Goal: Task Accomplishment & Management: Manage account settings

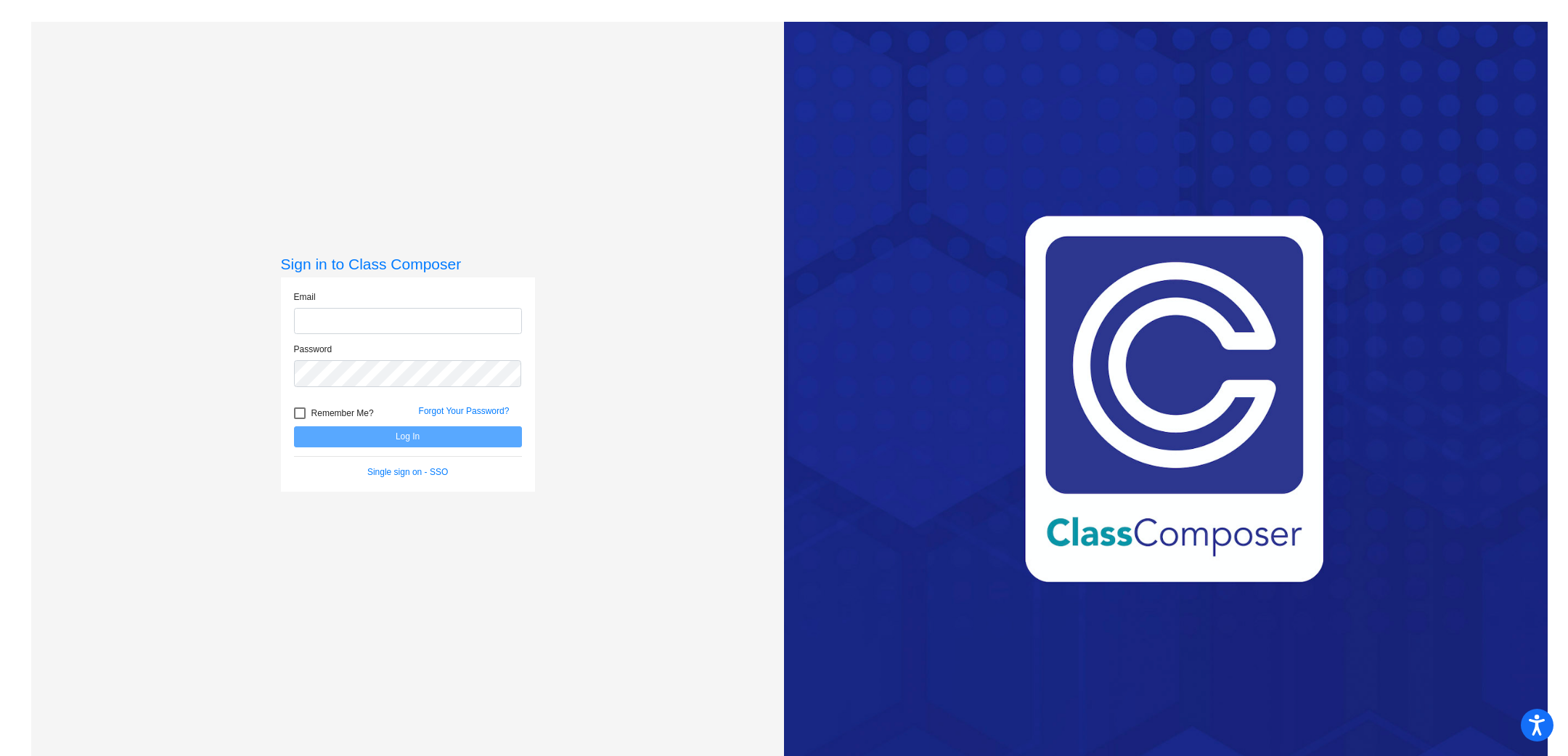
type input "[EMAIL_ADDRESS][DOMAIN_NAME]"
click at [396, 433] on button "Log In" at bounding box center [408, 437] width 228 height 21
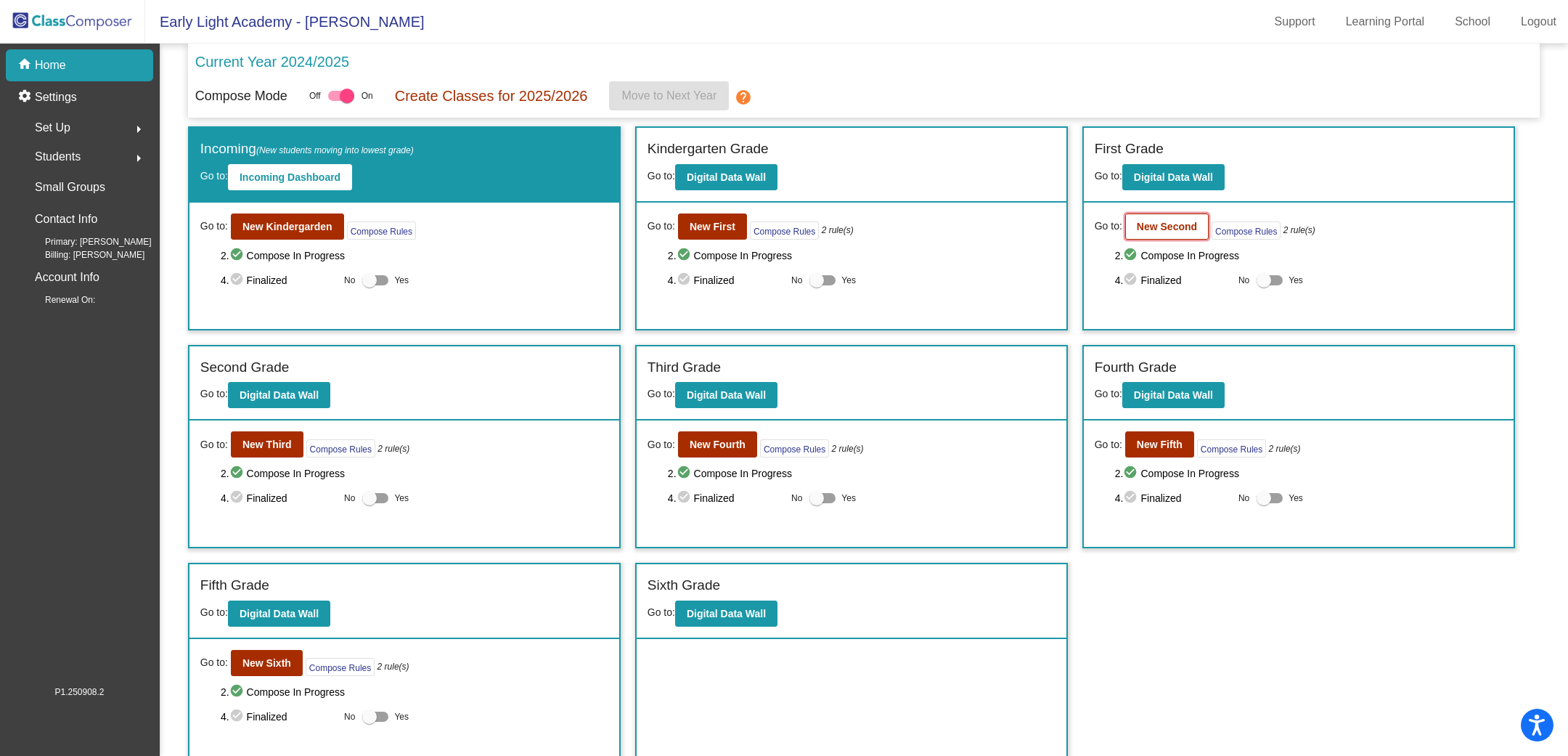
click at [1181, 226] on b "New Second" at bounding box center [1168, 226] width 61 height 11
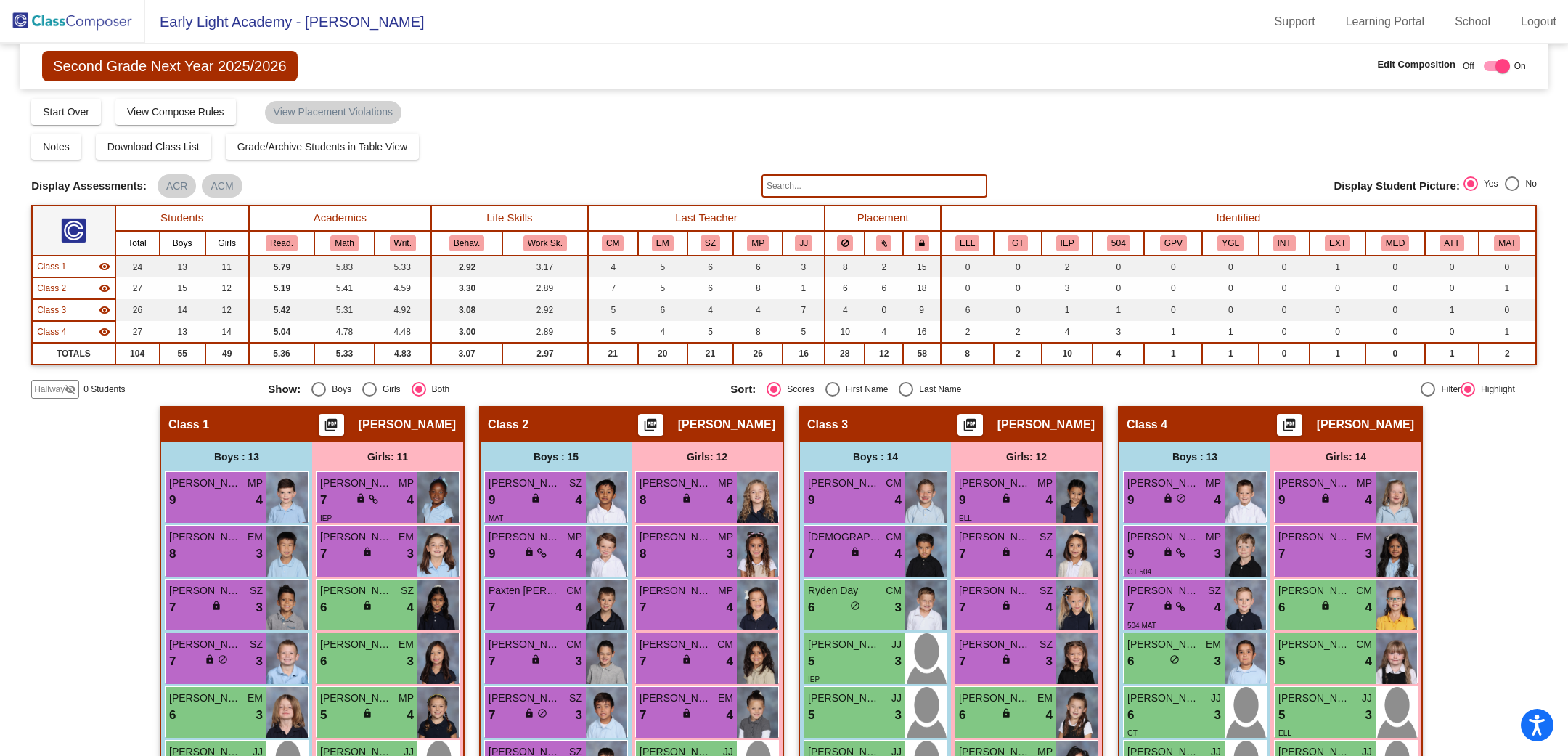
click at [396, 423] on span "[PERSON_NAME]" at bounding box center [407, 425] width 98 height 14
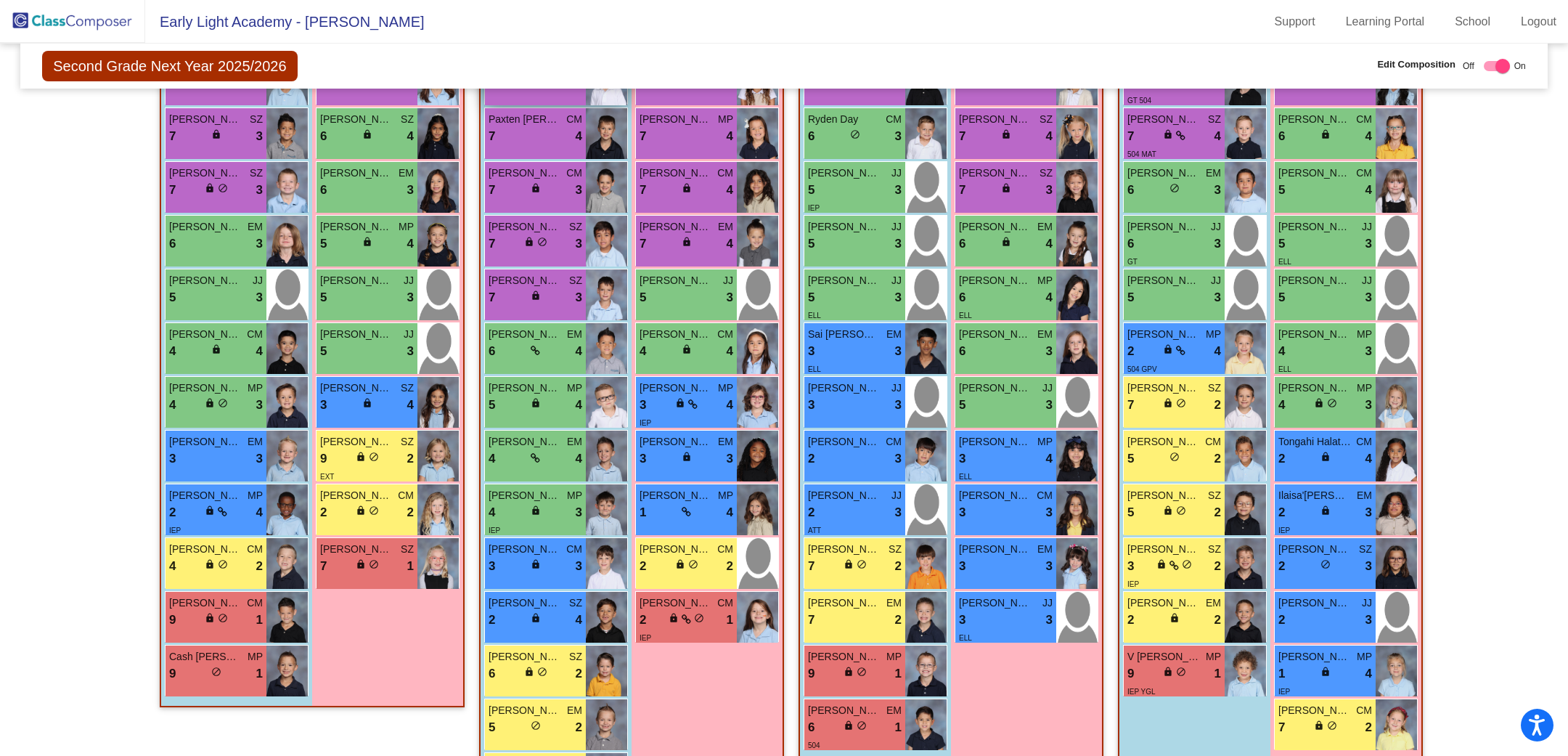
scroll to position [542, 0]
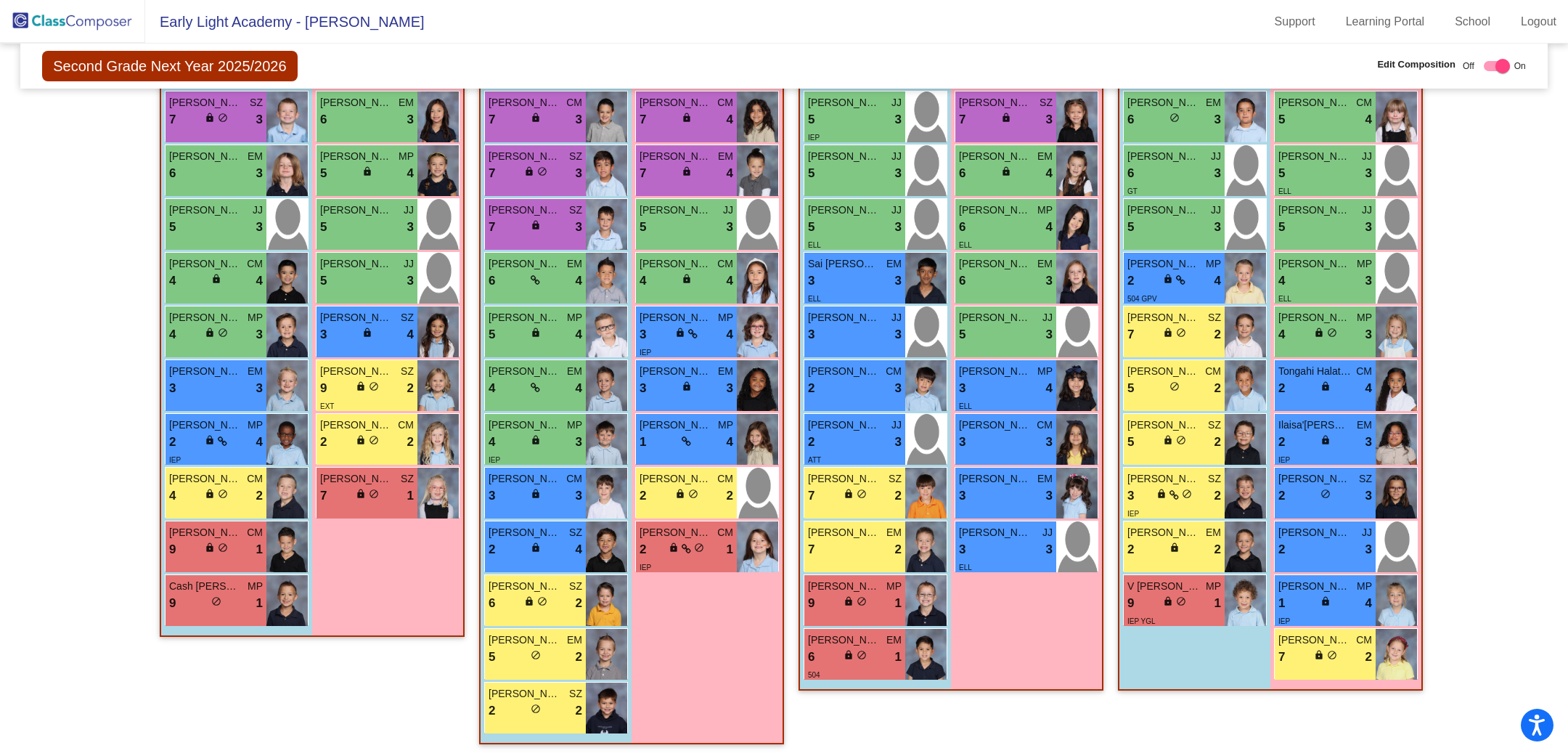
click at [359, 567] on div "Girls: 11 Gabby Chakundura MP 7 lock do_not_disturb_alt 4 IEP [PERSON_NAME] 7 l…" at bounding box center [388, 268] width 151 height 735
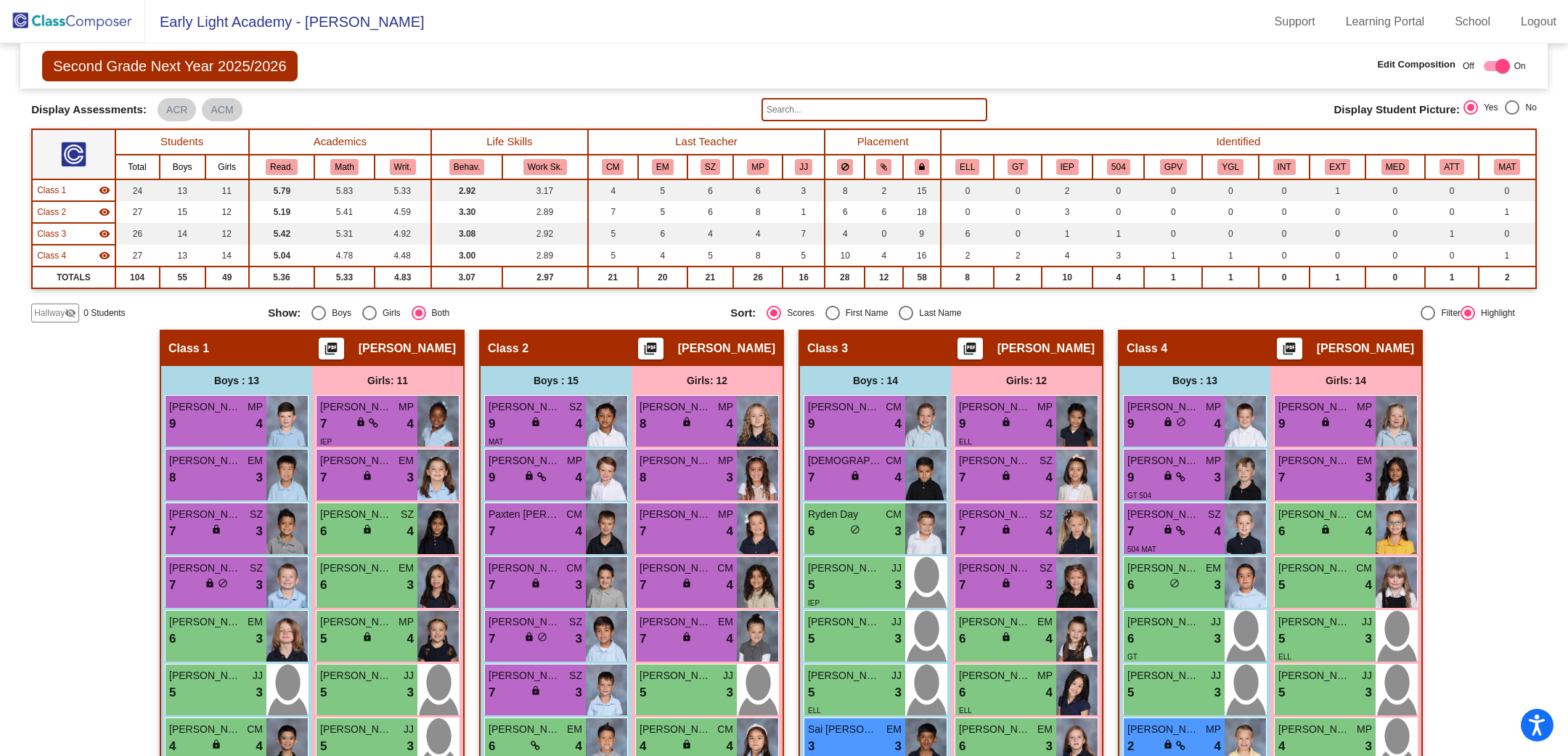
scroll to position [0, 0]
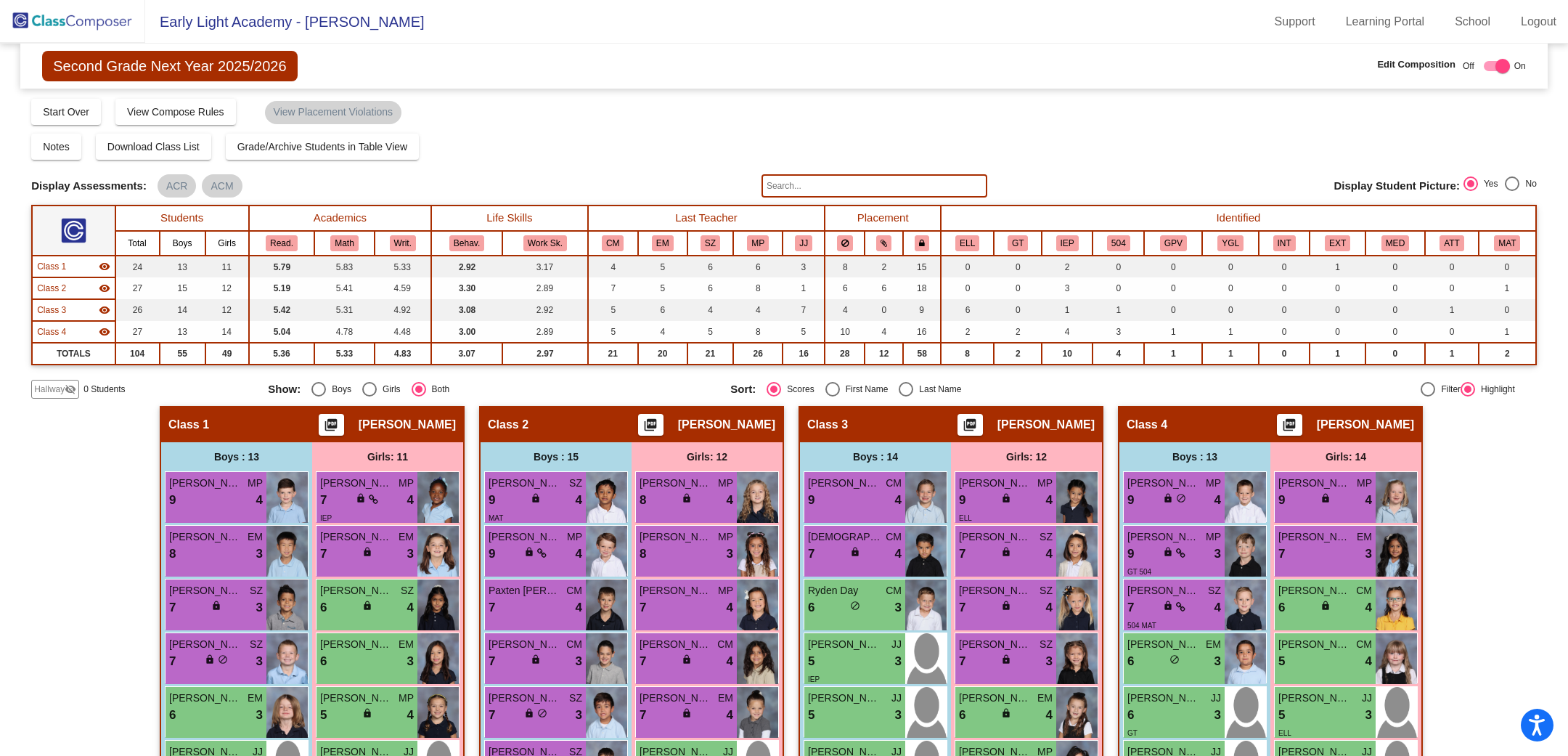
click at [340, 420] on mat-icon "picture_as_pdf" at bounding box center [331, 428] width 17 height 20
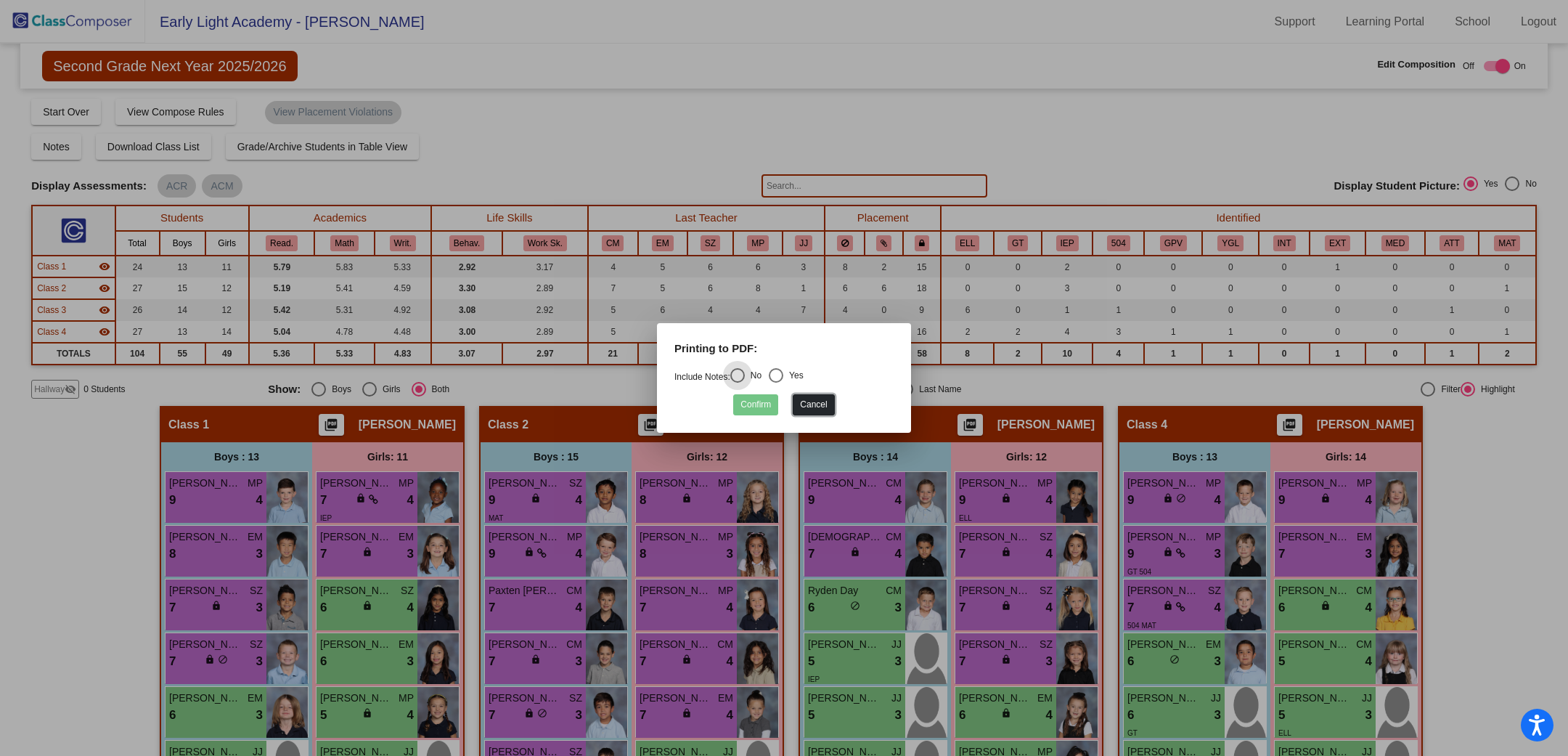
click at [822, 409] on button "Cancel" at bounding box center [814, 405] width 42 height 21
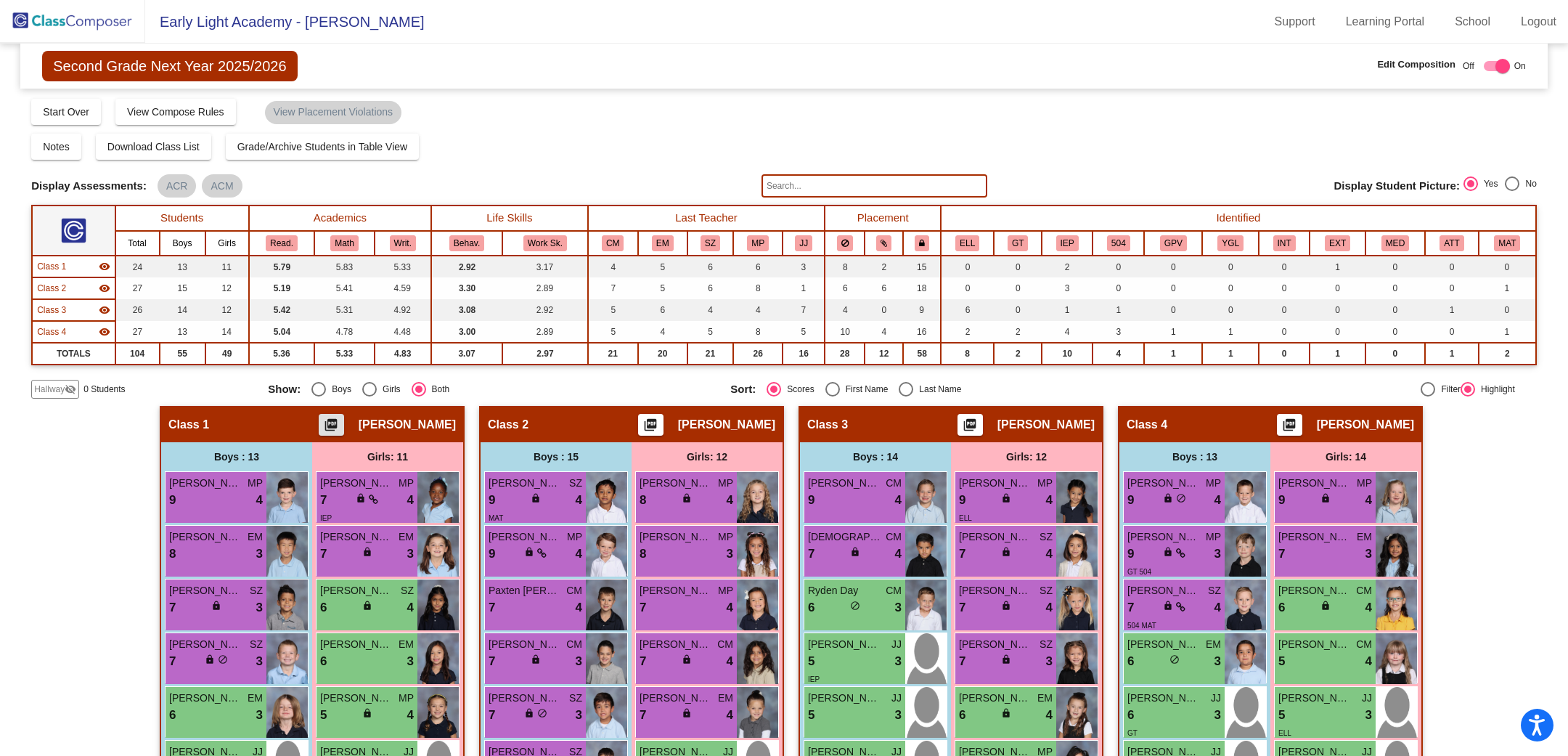
click at [119, 10] on img at bounding box center [73, 21] width 145 height 43
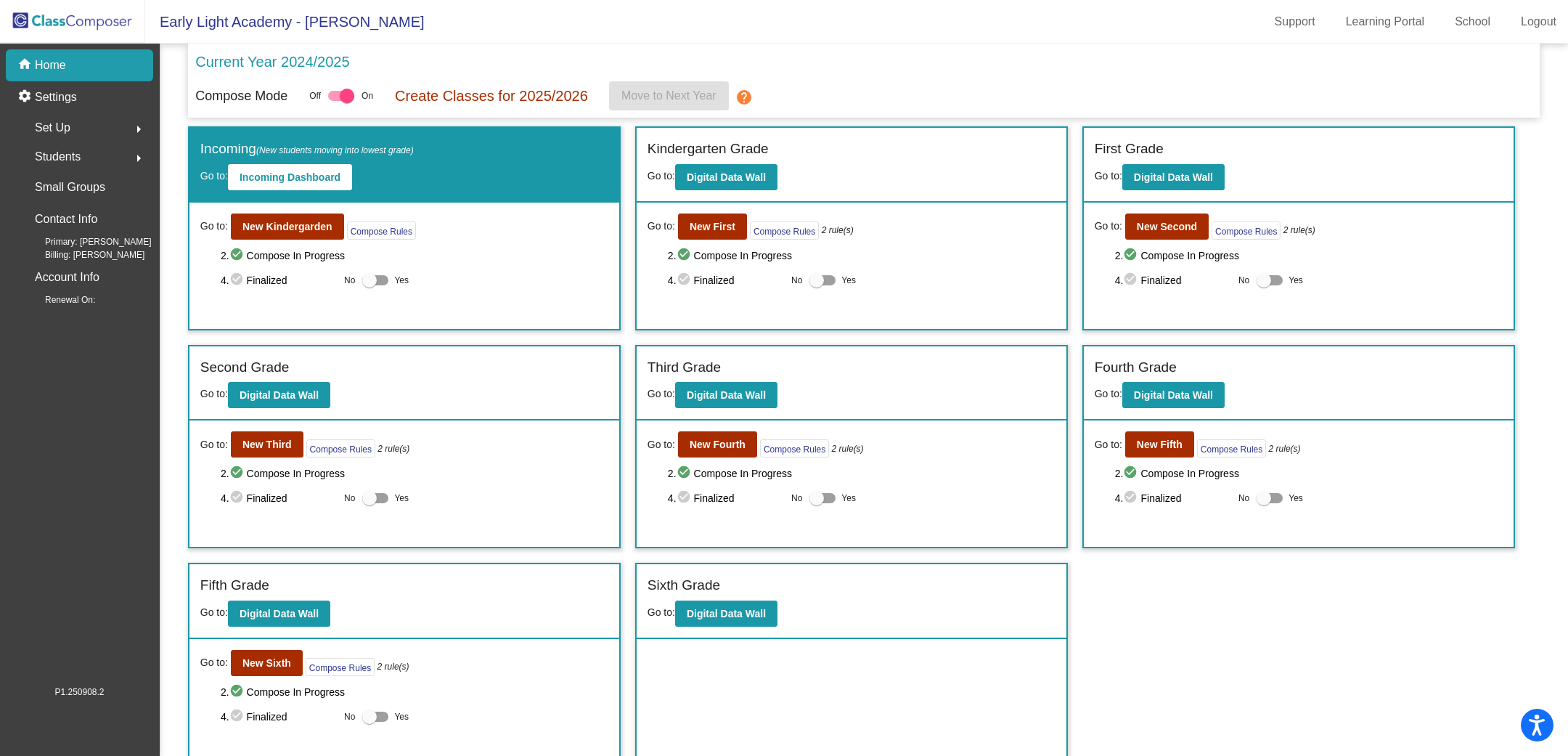
click at [375, 279] on div at bounding box center [369, 280] width 14 height 14
click at [369, 285] on input "Yes" at bounding box center [369, 285] width 1 height 1
checkbox input "true"
click at [823, 278] on div at bounding box center [823, 280] width 26 height 10
click at [817, 285] on input "Yes" at bounding box center [816, 285] width 1 height 1
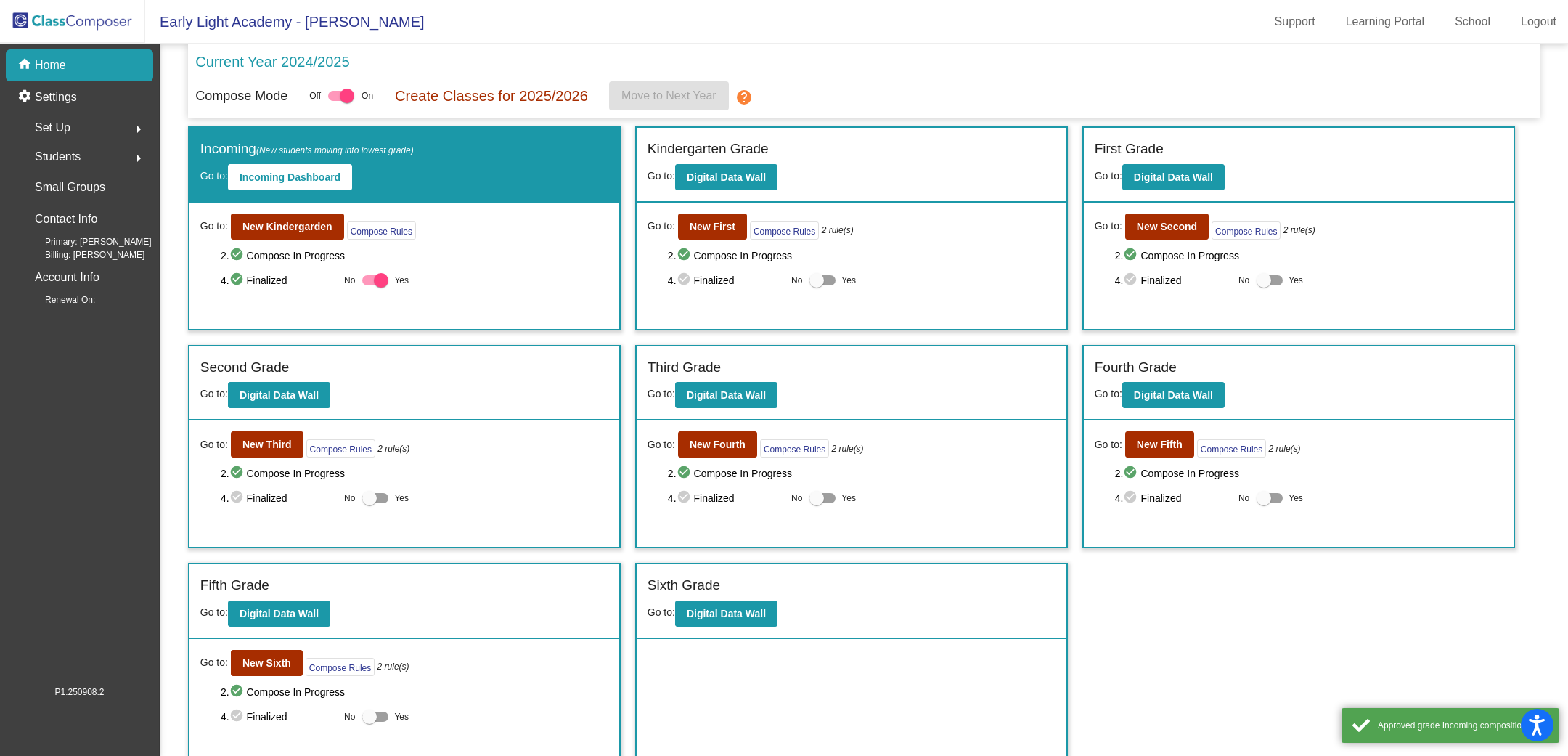
checkbox input "true"
click at [1267, 282] on div at bounding box center [1270, 280] width 26 height 10
click at [1264, 285] on input "Yes" at bounding box center [1263, 285] width 1 height 1
checkbox input "true"
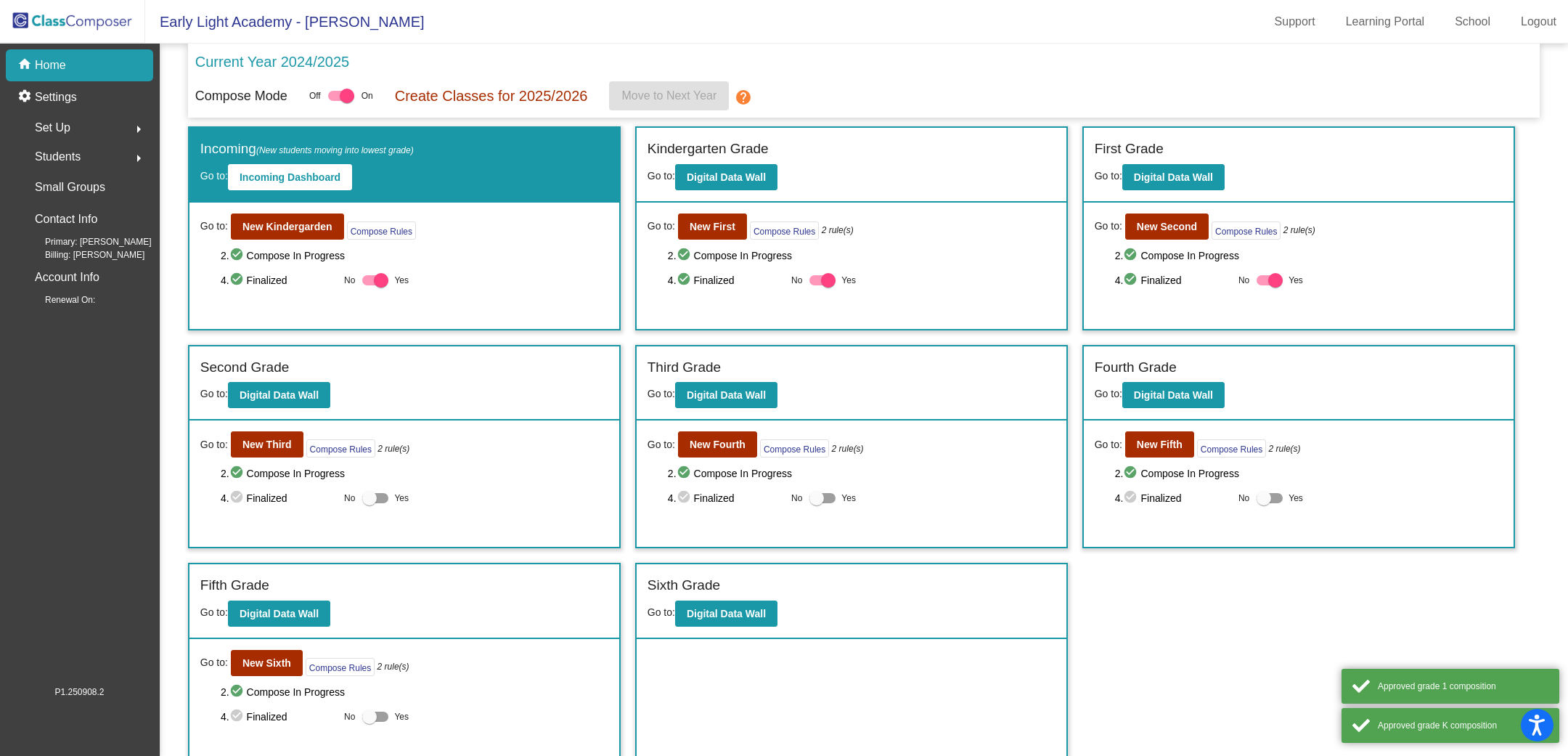
click at [385, 493] on div at bounding box center [375, 497] width 26 height 10
click at [369, 503] on input "Yes" at bounding box center [369, 503] width 1 height 1
checkbox input "true"
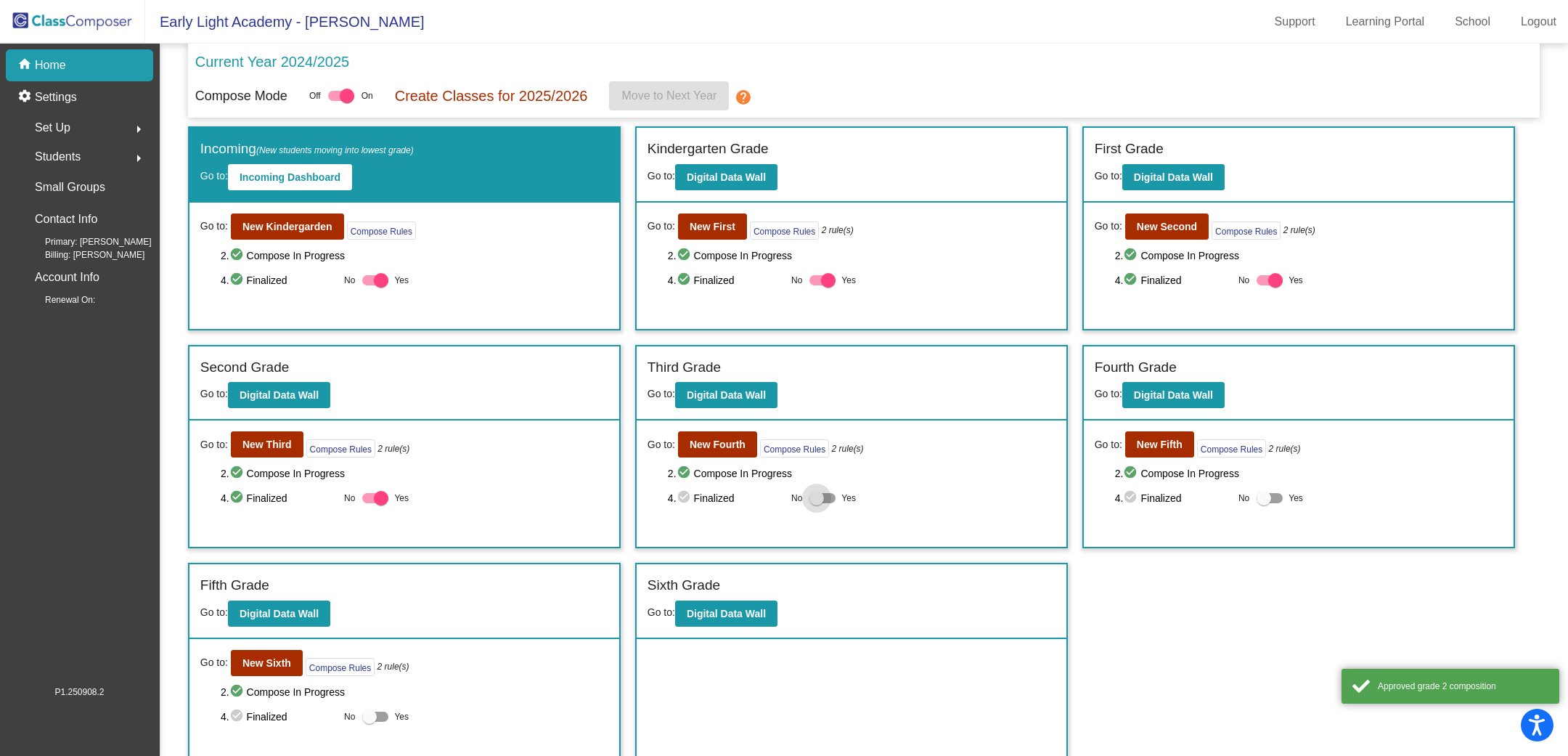
click at [826, 493] on div at bounding box center [823, 497] width 26 height 10
click at [817, 503] on input "Yes" at bounding box center [816, 503] width 1 height 1
checkbox input "true"
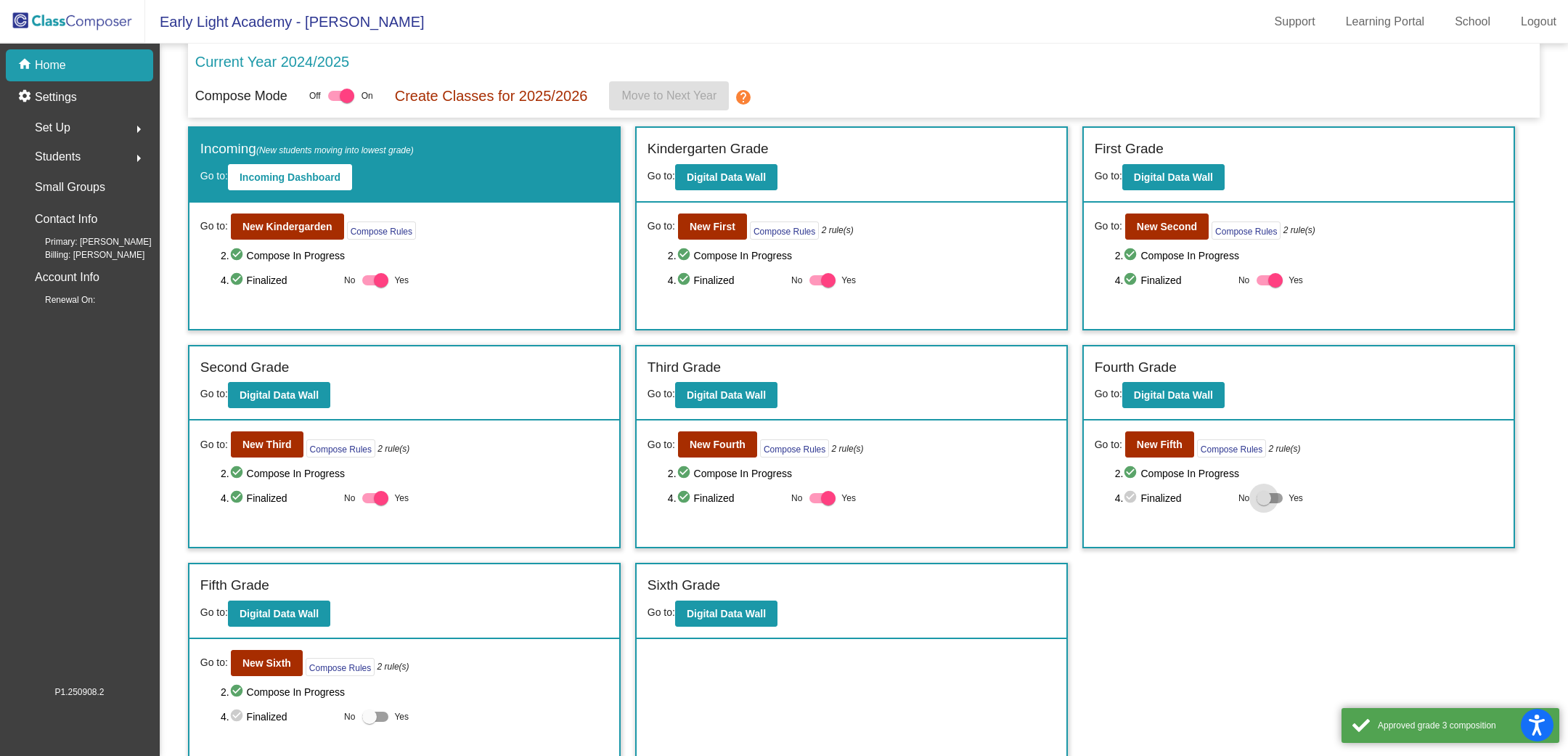
click at [1273, 496] on div at bounding box center [1270, 497] width 26 height 10
click at [1264, 503] on input "Yes" at bounding box center [1263, 503] width 1 height 1
checkbox input "true"
click at [386, 717] on label "Yes" at bounding box center [385, 716] width 46 height 17
click at [369, 722] on input "Yes" at bounding box center [369, 722] width 1 height 1
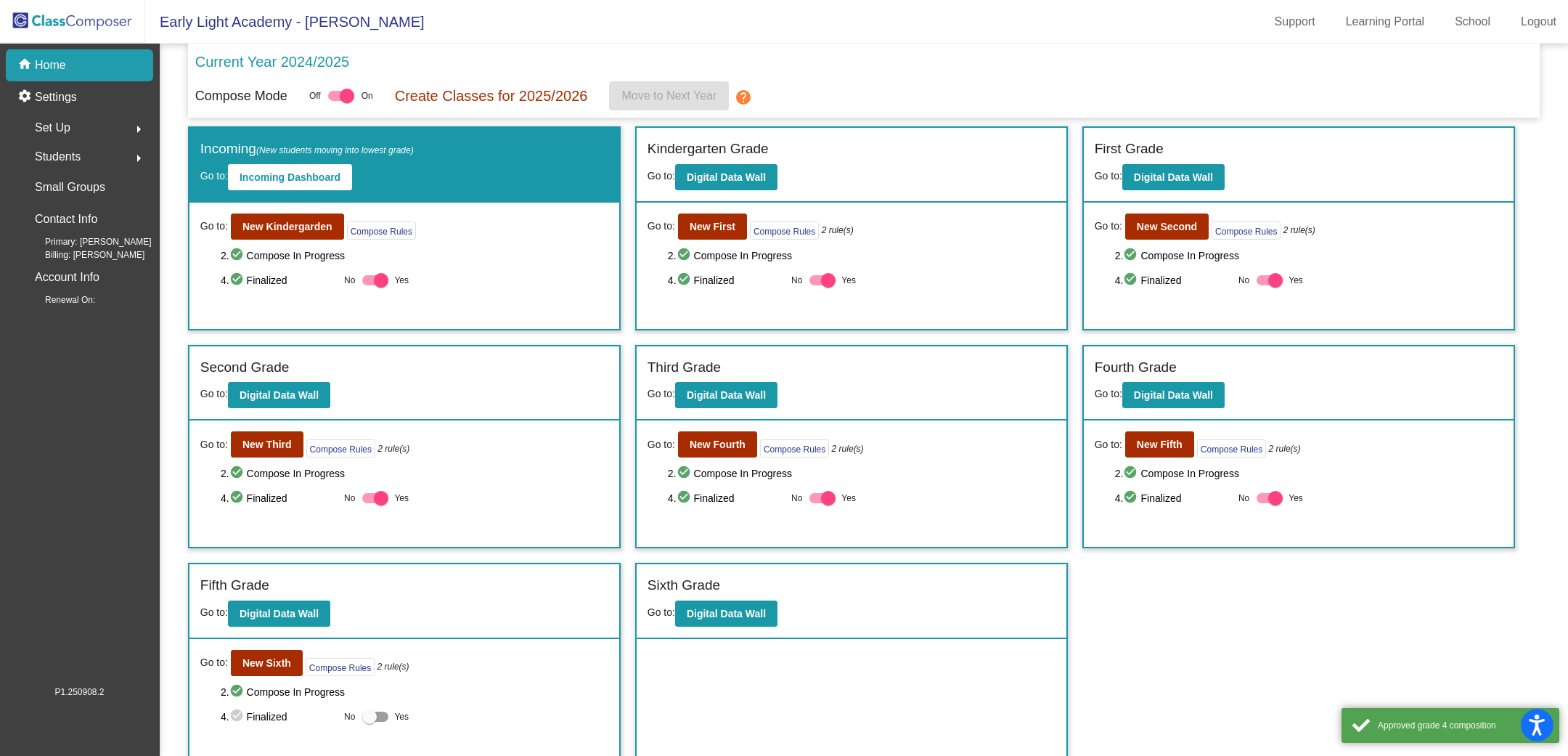
checkbox input "true"
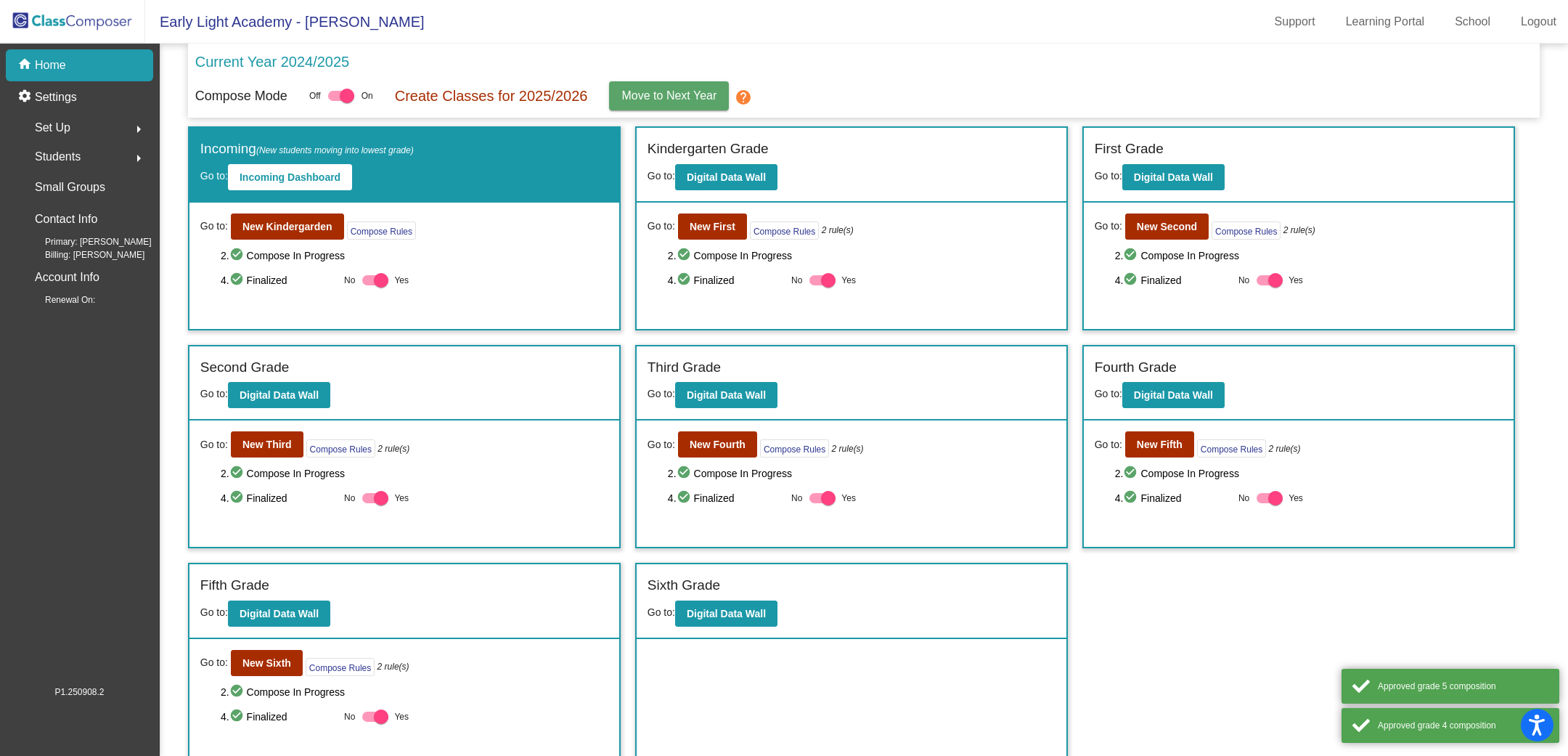
scroll to position [6, 0]
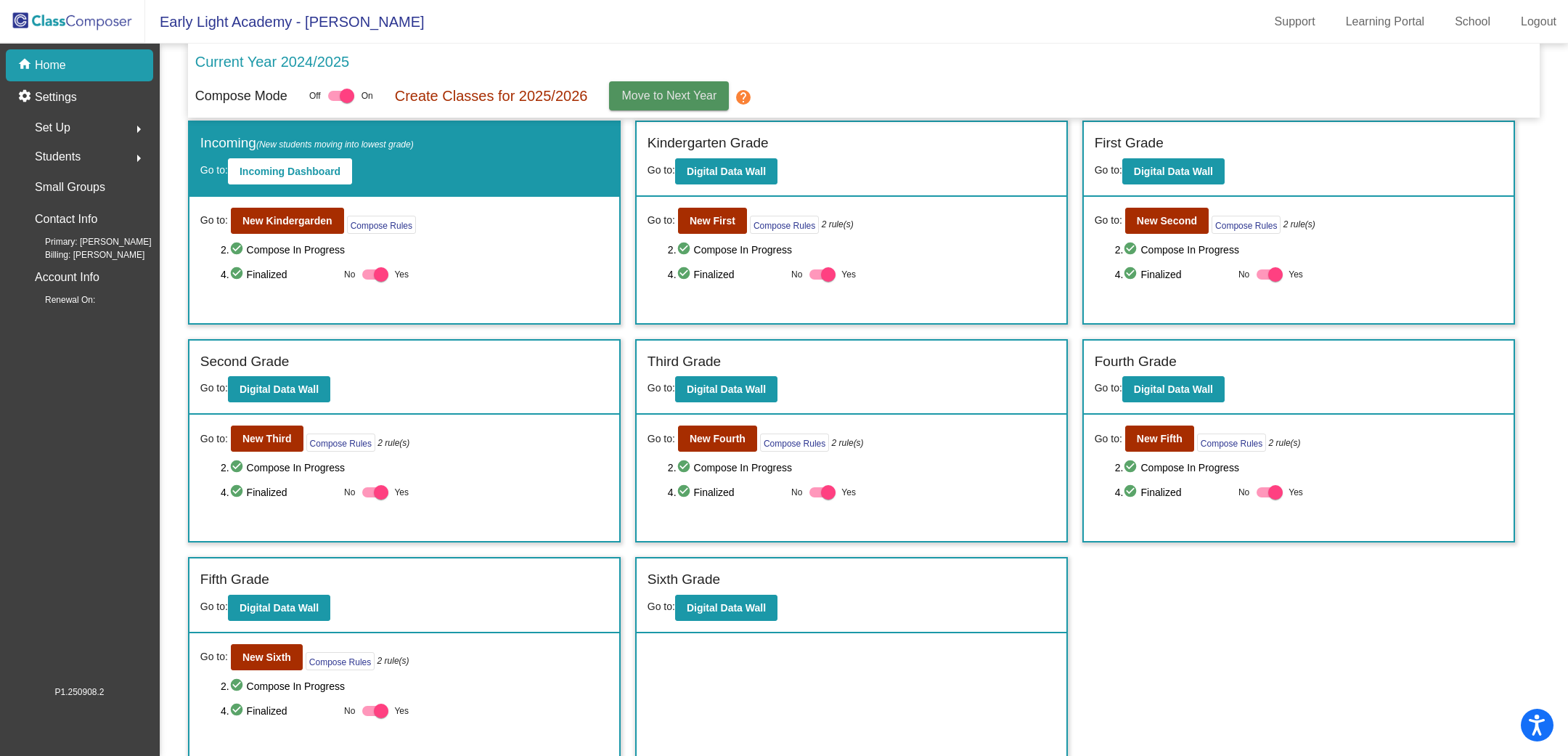
click at [658, 95] on span "Move to Next Year" at bounding box center [670, 95] width 95 height 12
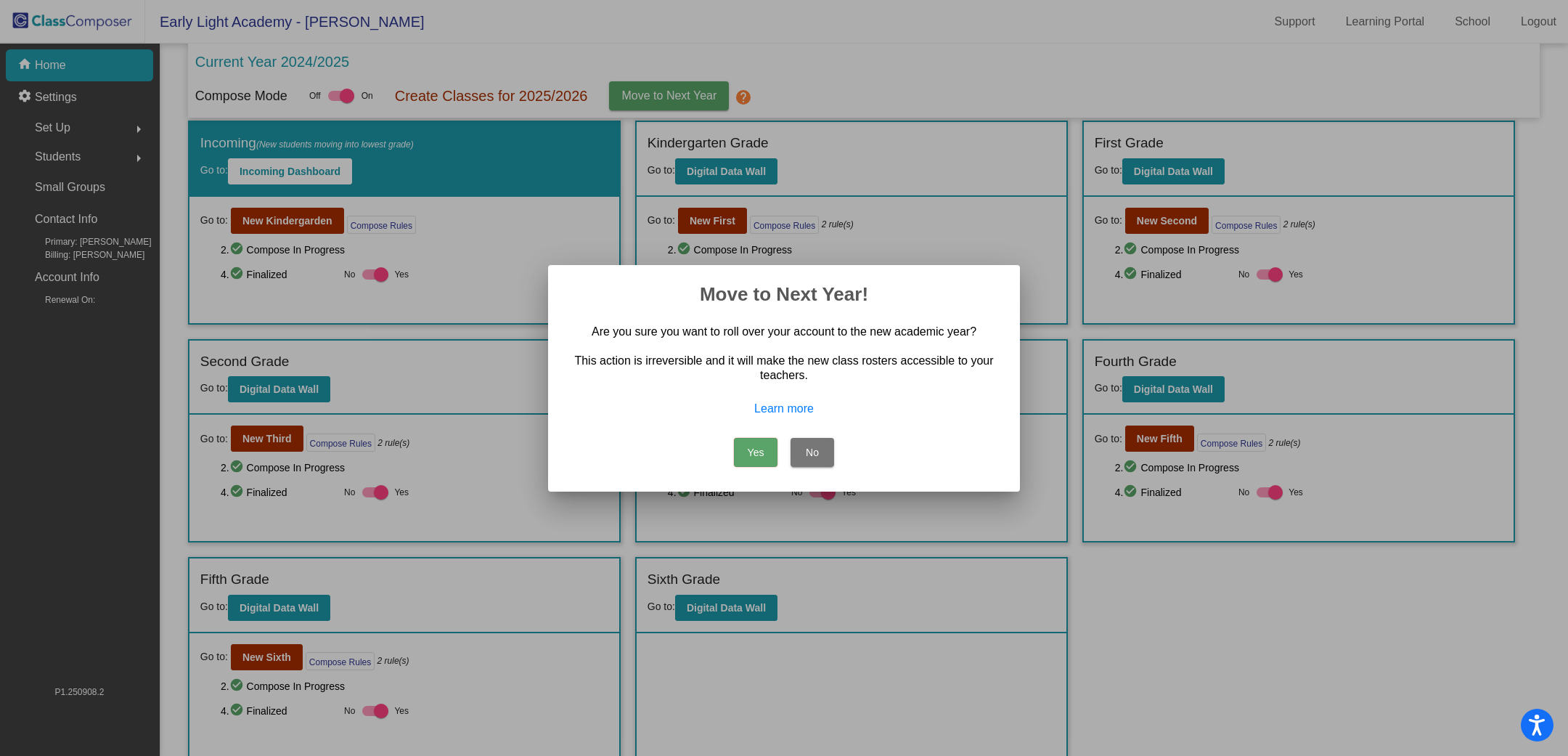
click at [743, 454] on button "Yes" at bounding box center [756, 453] width 44 height 29
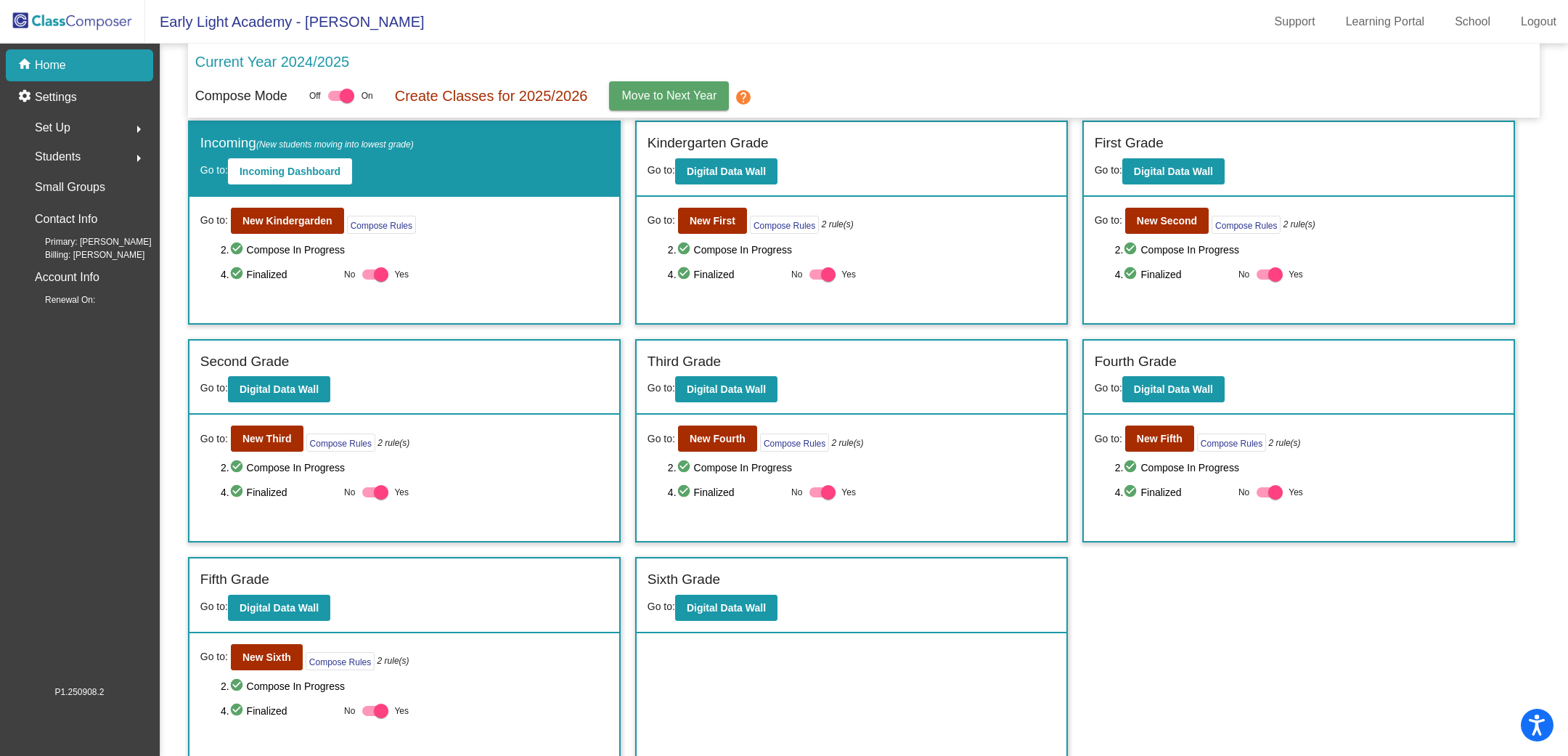
scroll to position [0, 0]
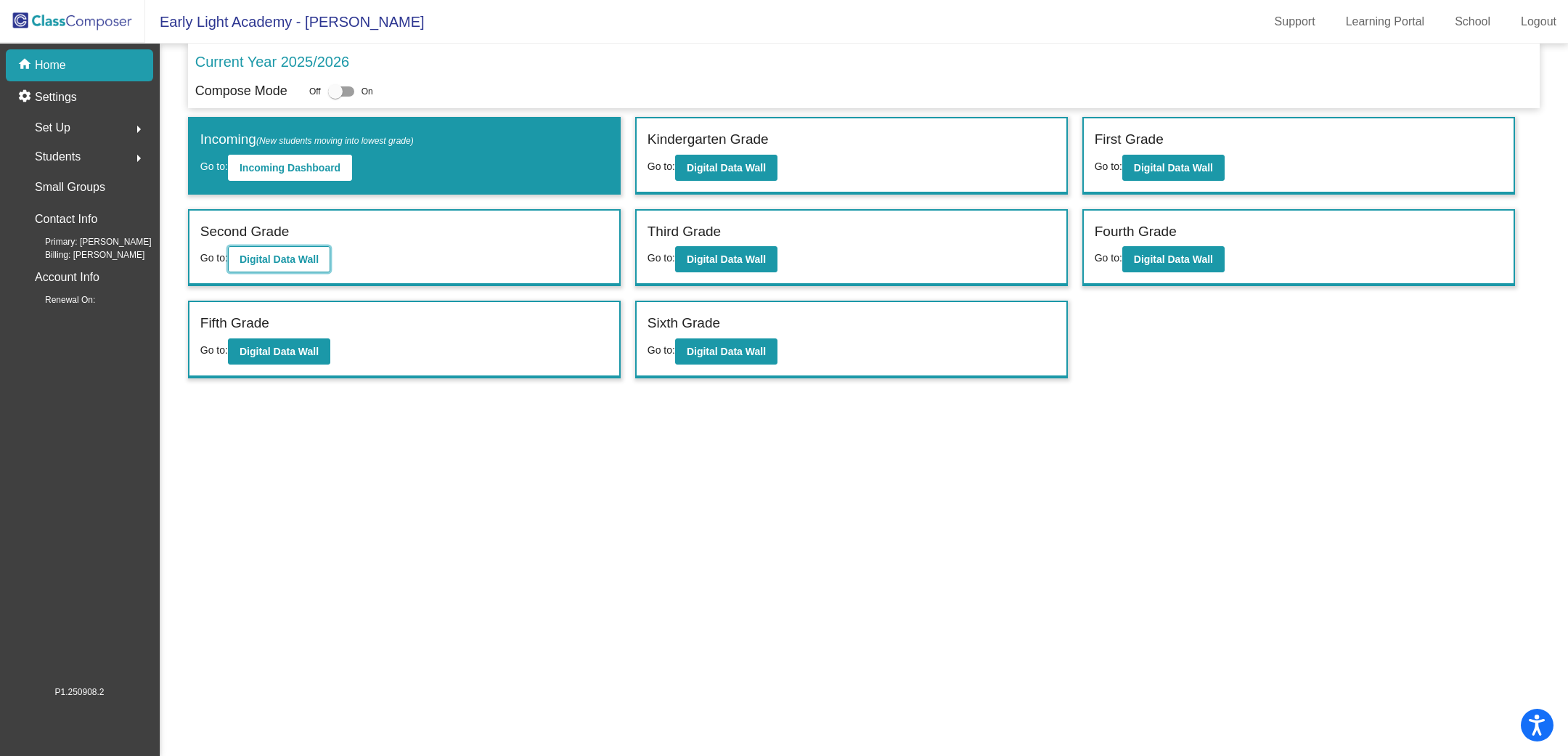
click at [296, 259] on b "Digital Data Wall" at bounding box center [279, 259] width 79 height 11
click at [746, 270] on div "Third Grade Go to: Digital Data Wall" at bounding box center [851, 247] width 430 height 75
click at [741, 254] on b "Digital Data Wall" at bounding box center [726, 259] width 79 height 11
click at [354, 92] on div at bounding box center [341, 91] width 26 height 10
click at [335, 97] on input "checkbox" at bounding box center [334, 97] width 1 height 1
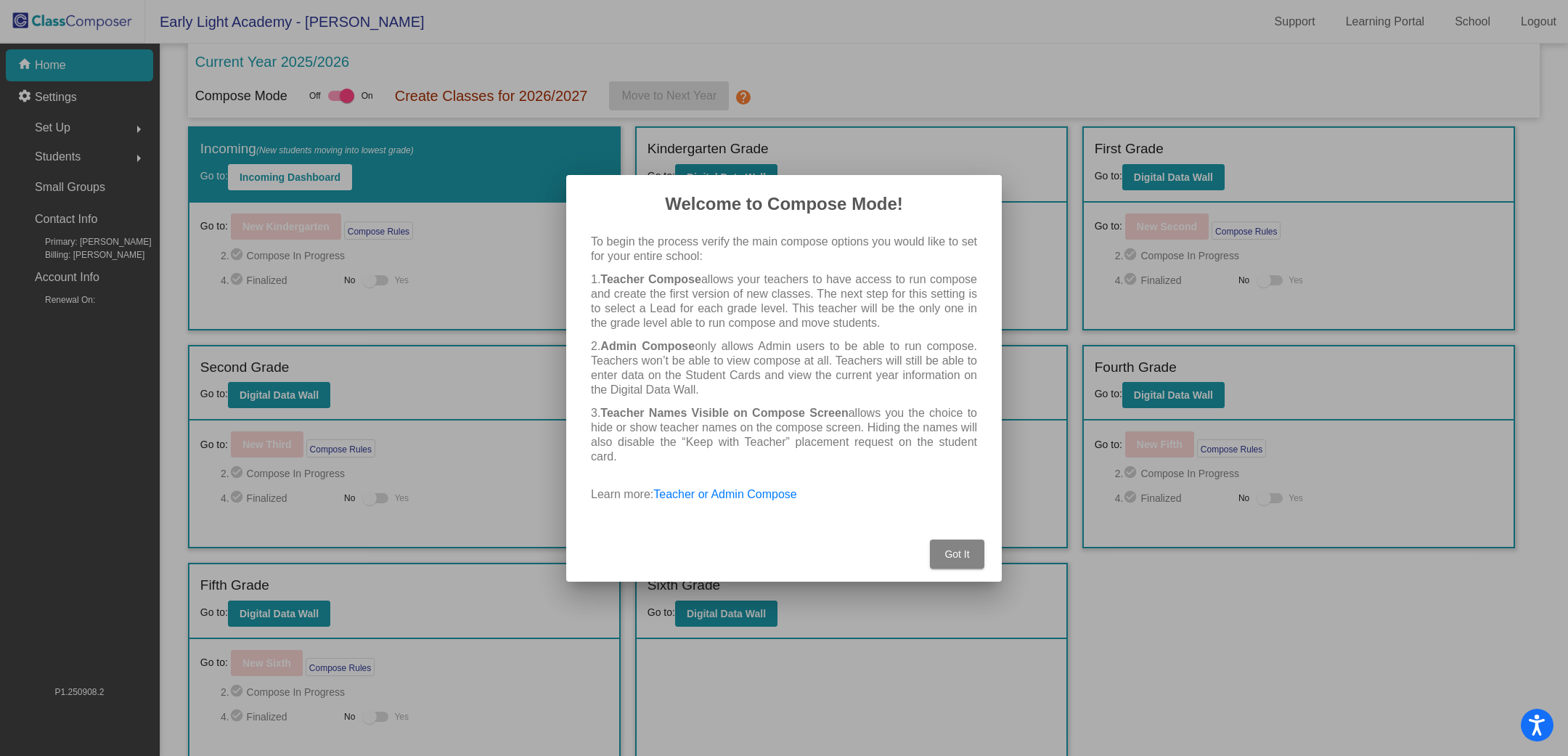
click at [966, 556] on span "Got It" at bounding box center [957, 553] width 25 height 11
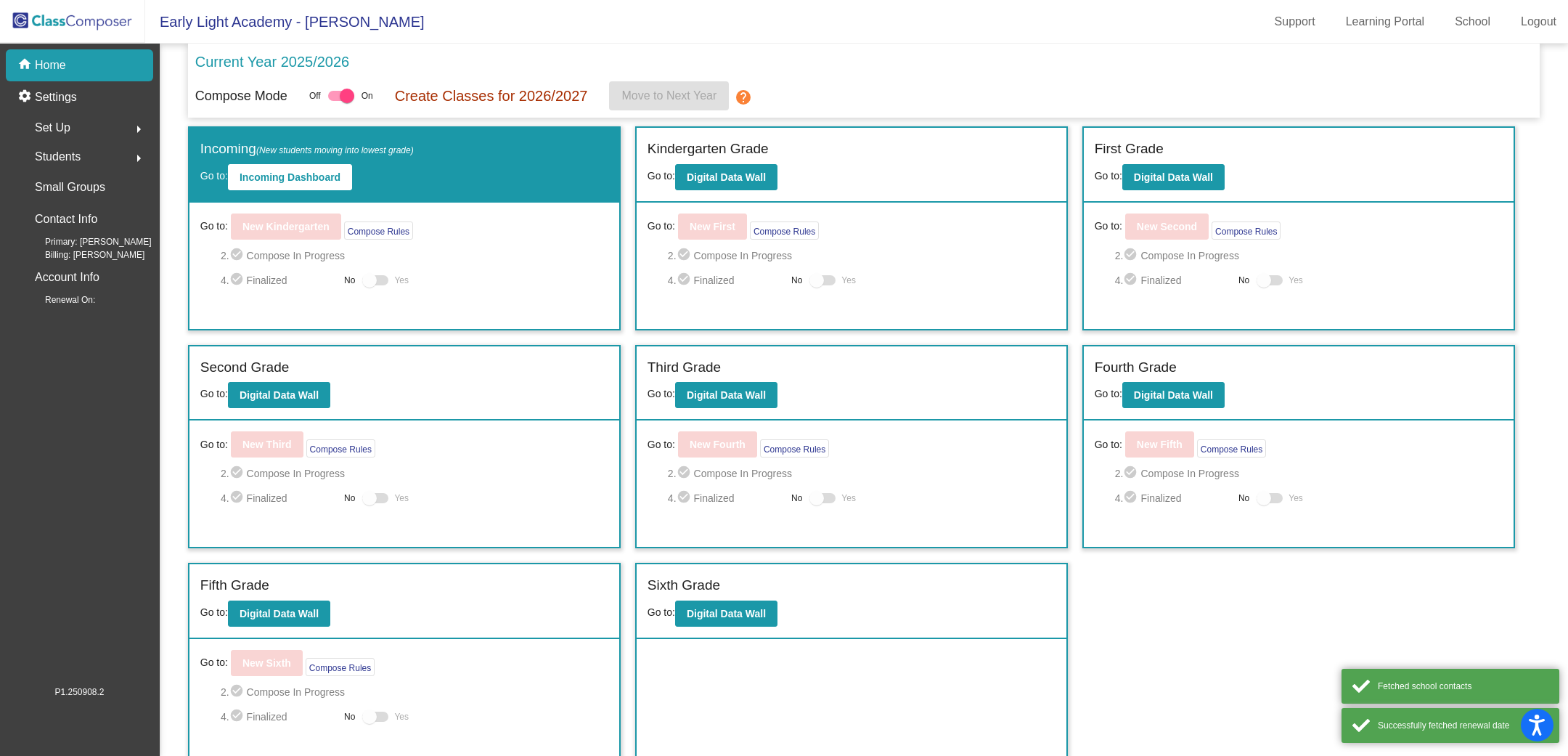
click at [344, 101] on div at bounding box center [347, 95] width 14 height 14
click at [335, 101] on input "checkbox" at bounding box center [334, 101] width 1 height 1
checkbox input "false"
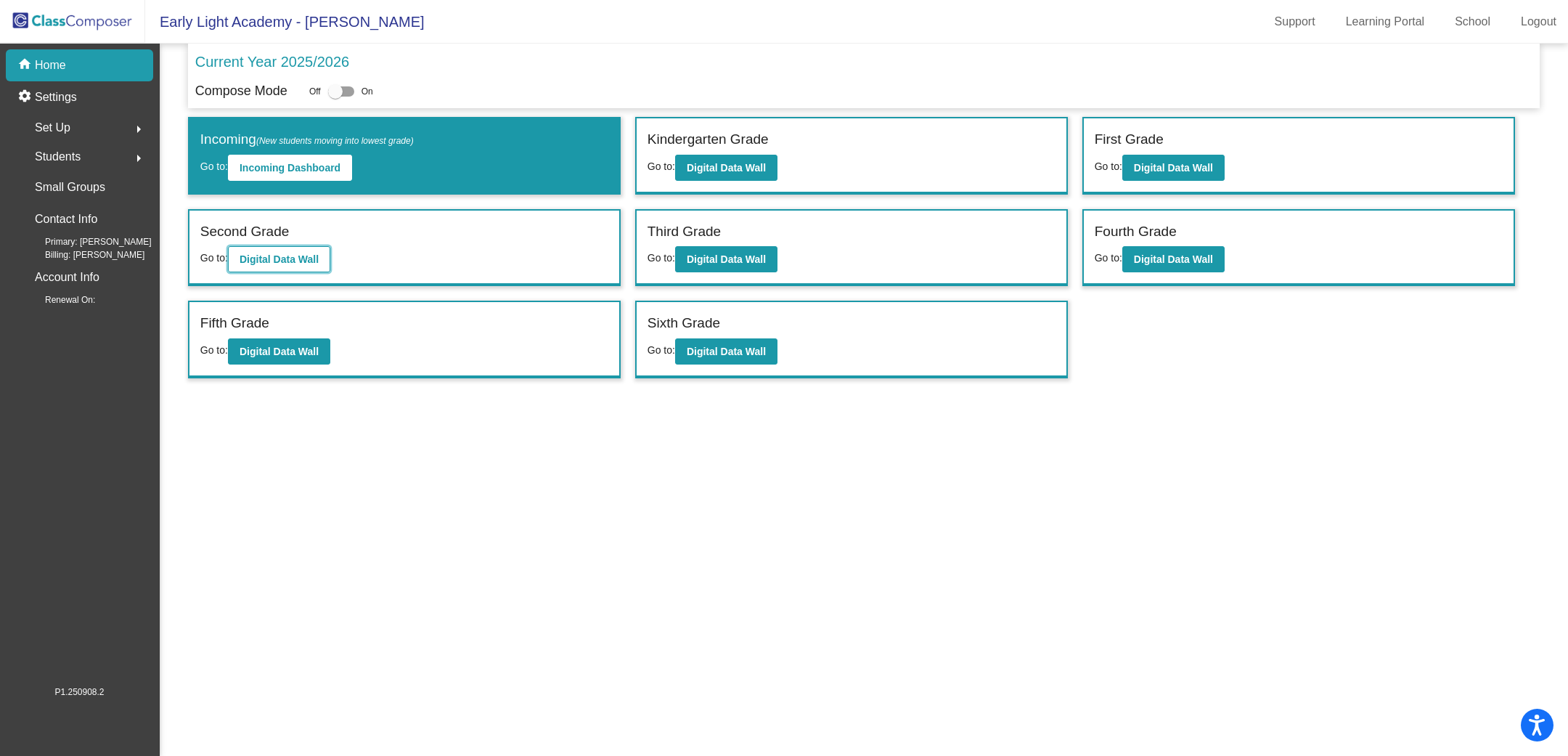
click at [292, 257] on b "Digital Data Wall" at bounding box center [279, 259] width 79 height 11
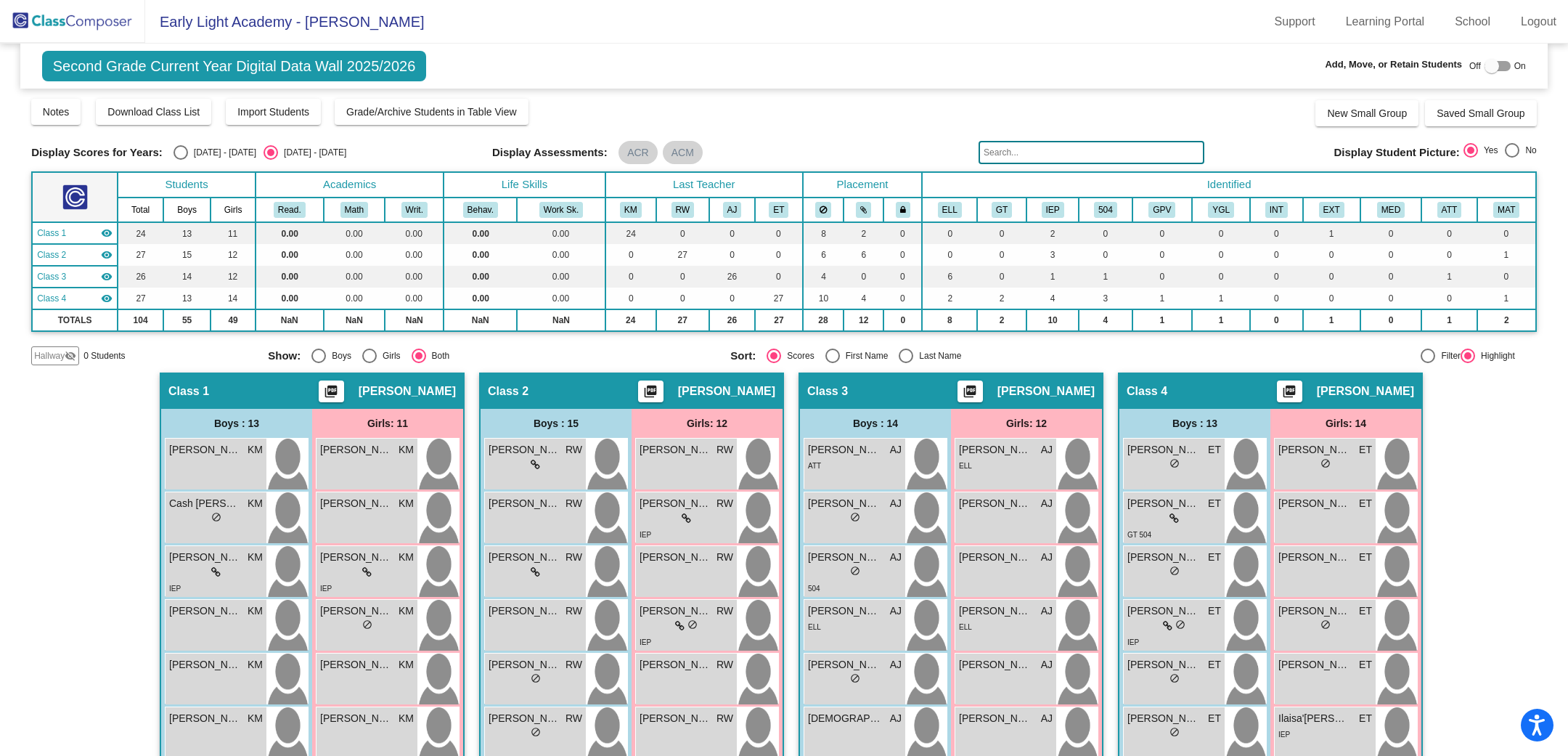
click at [397, 385] on span "[PERSON_NAME]" at bounding box center [407, 391] width 98 height 14
click at [260, 114] on span "Import Students" at bounding box center [273, 111] width 72 height 11
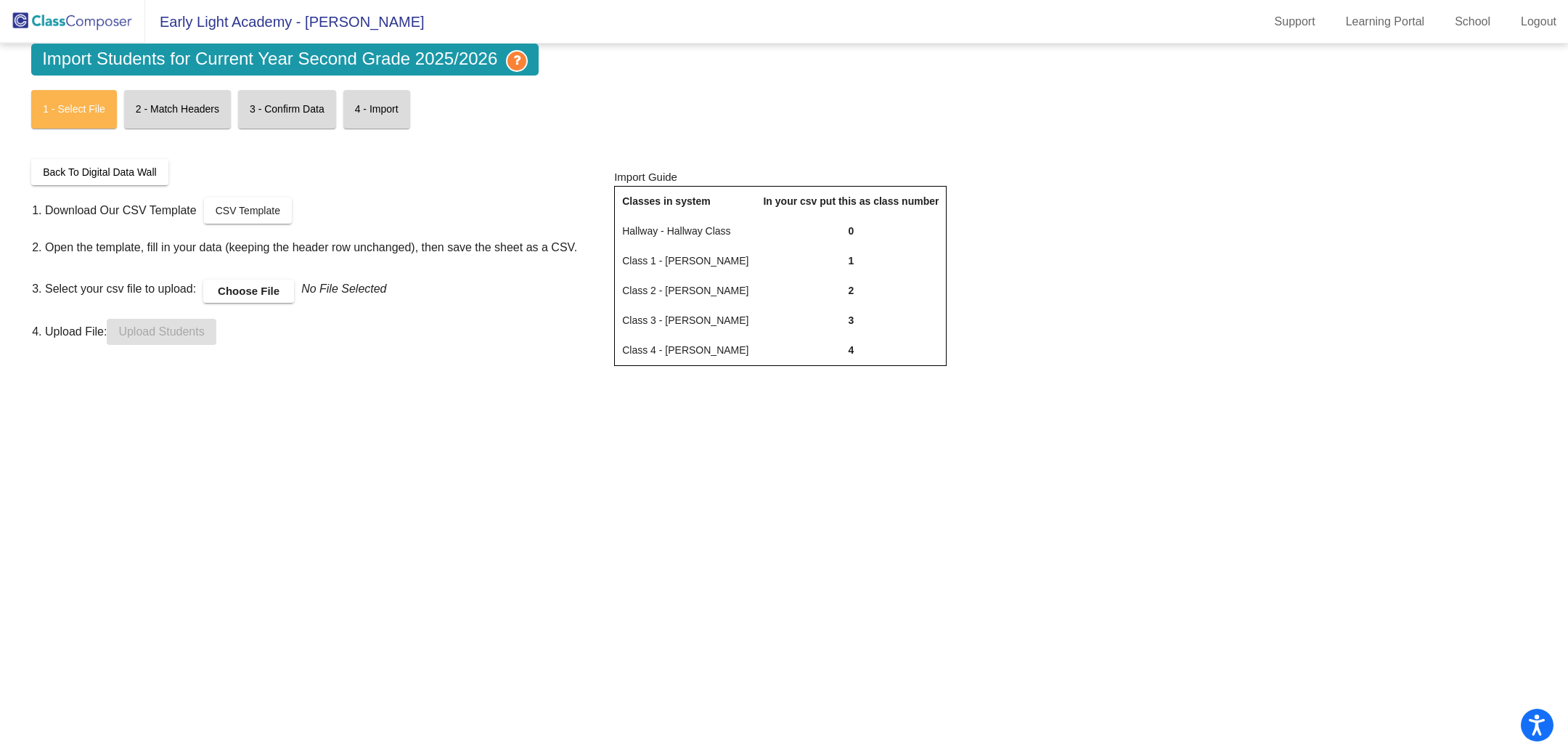
click at [112, 25] on img at bounding box center [73, 21] width 145 height 43
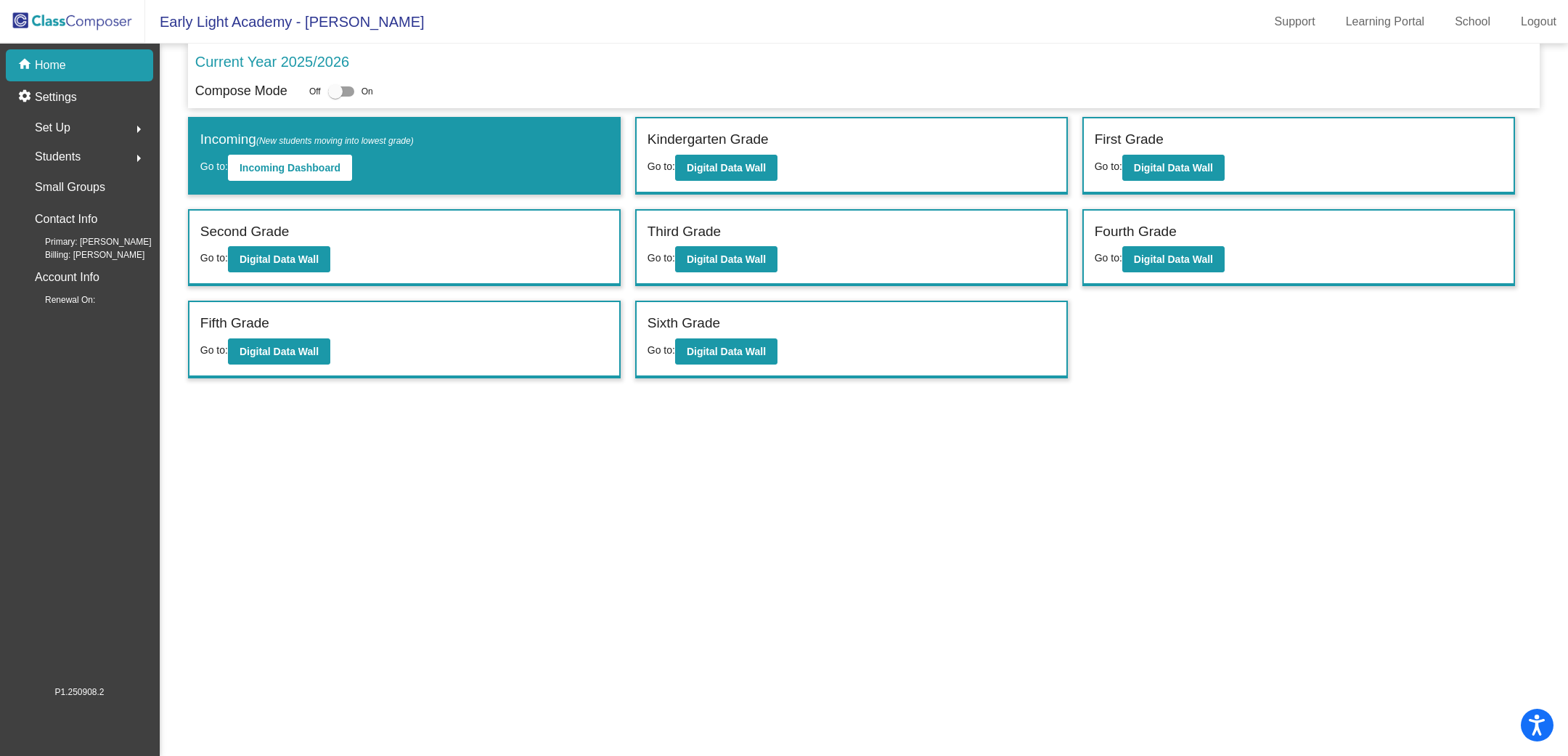
click at [90, 152] on div "Students arrow_right" at bounding box center [83, 157] width 138 height 29
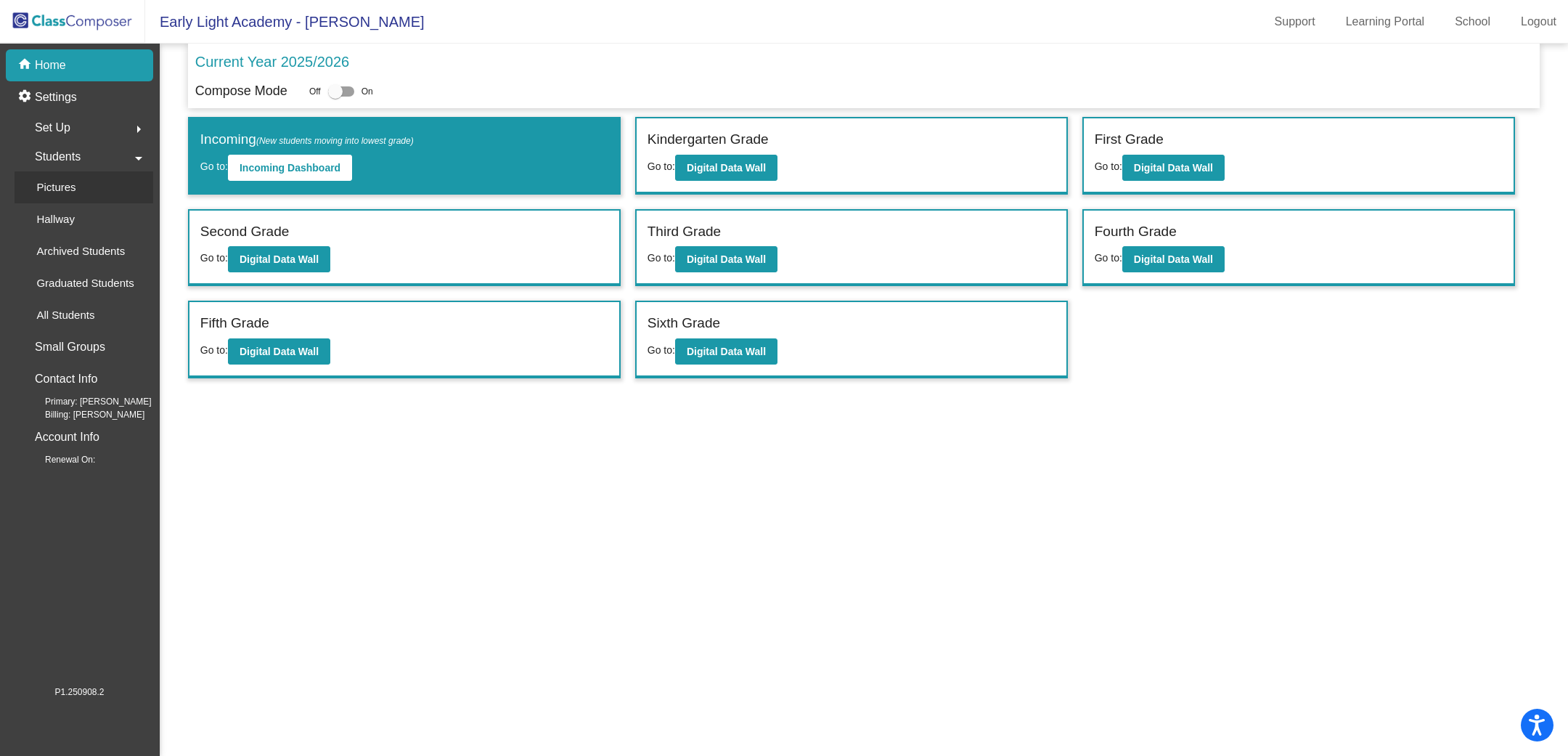
click at [89, 188] on link "Pictures" at bounding box center [83, 187] width 138 height 32
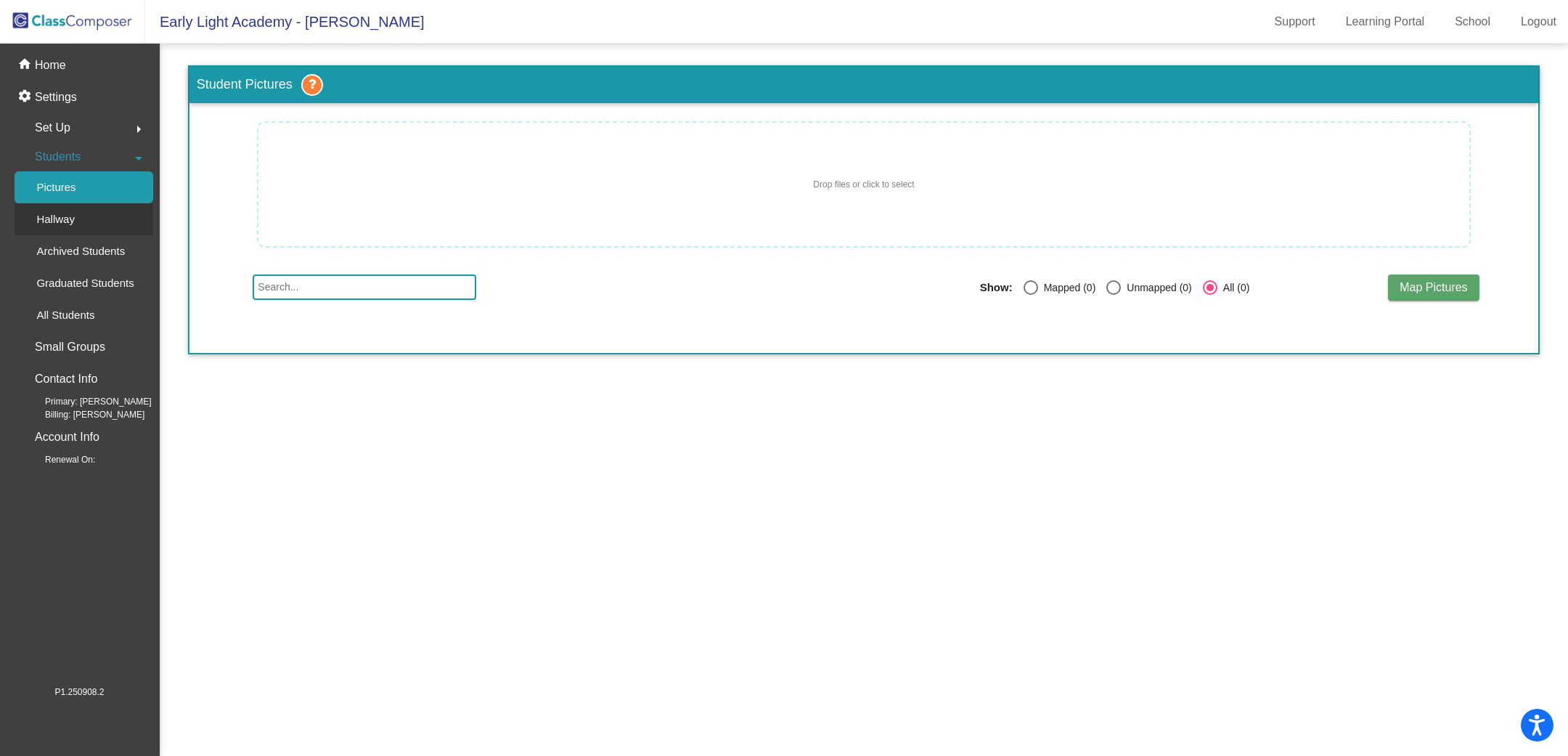
click at [87, 216] on link "Hallway" at bounding box center [83, 219] width 138 height 32
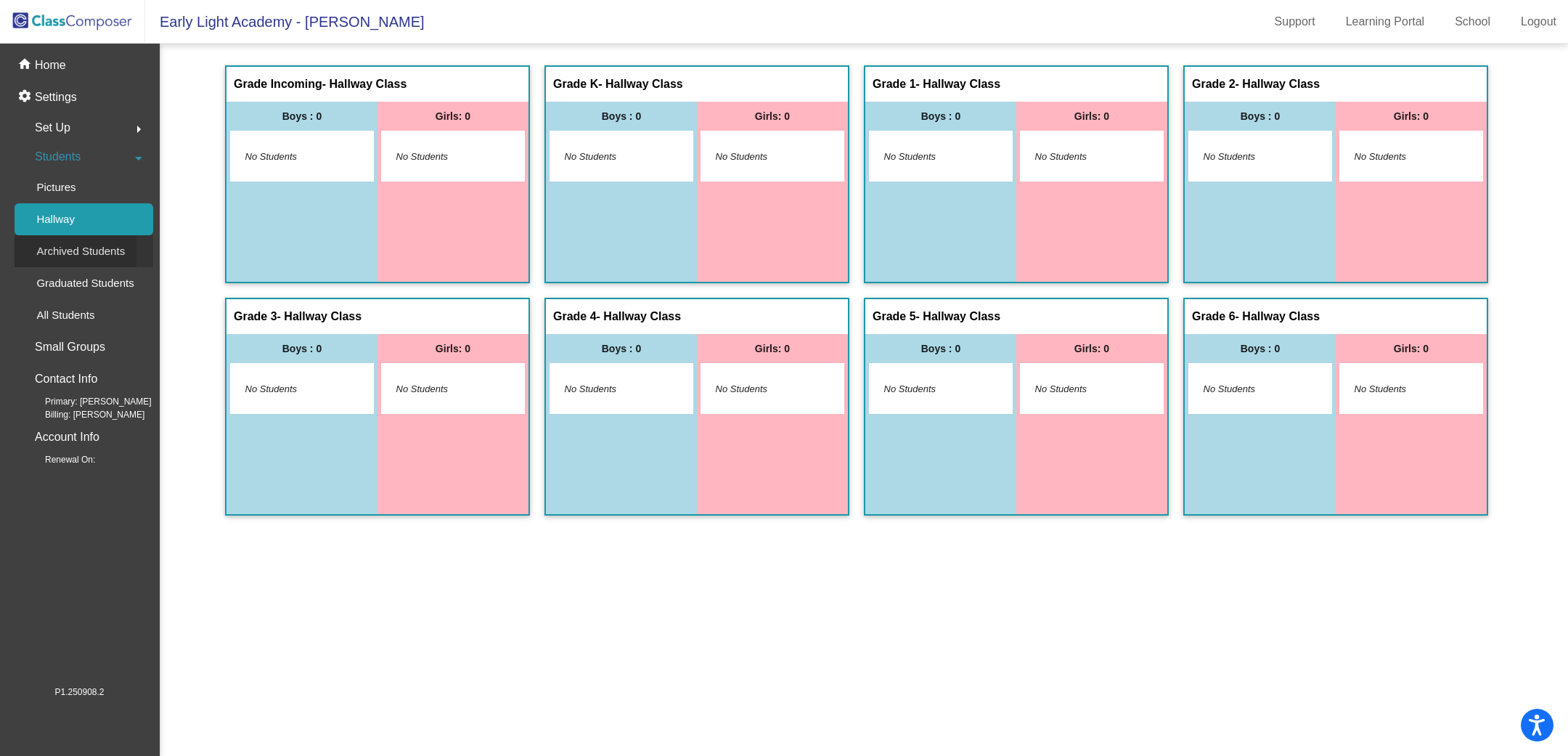
click at [97, 254] on p "Archived Students" at bounding box center [80, 250] width 89 height 17
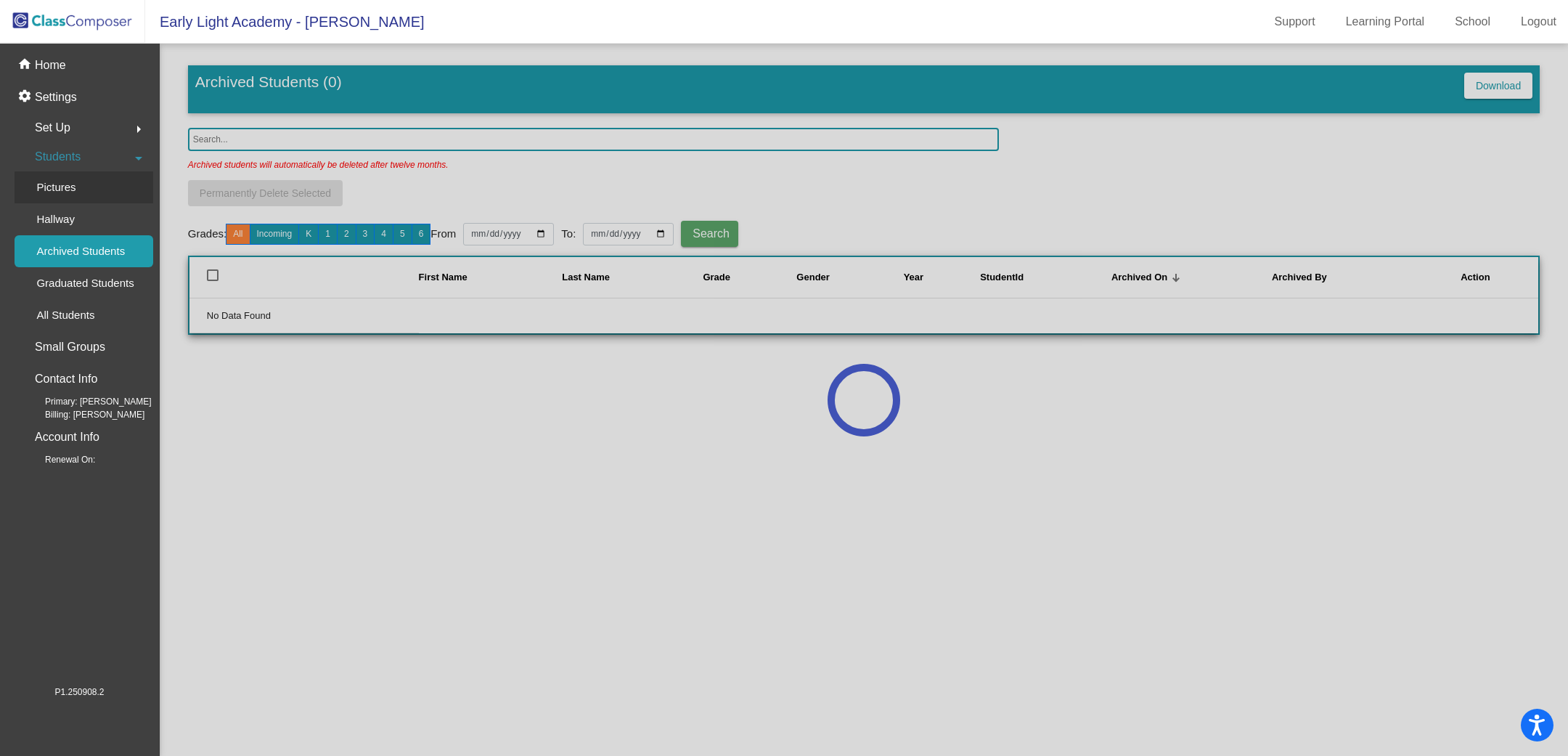
click at [85, 187] on div "Pictures" at bounding box center [51, 187] width 73 height 32
